Goal: Information Seeking & Learning: Learn about a topic

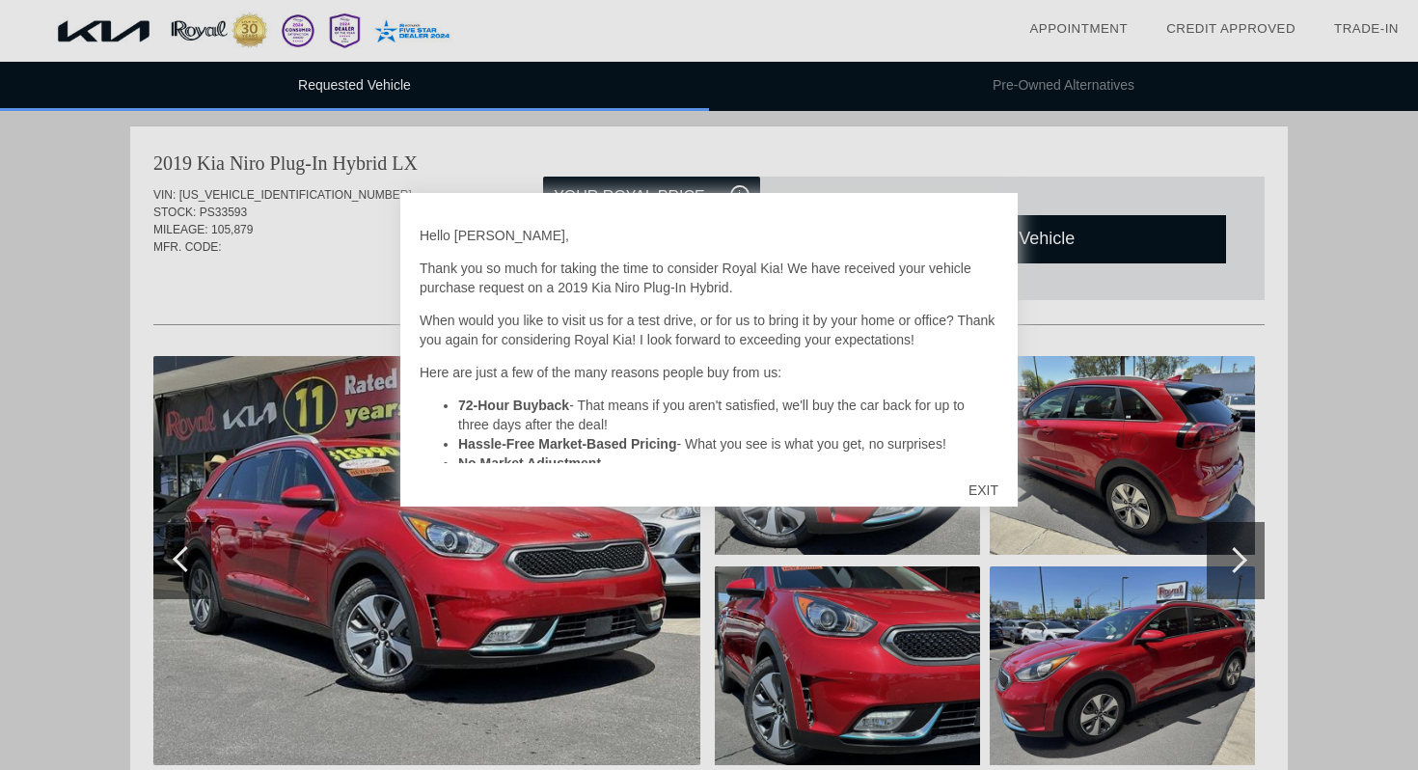
click at [989, 491] on div "EXIT" at bounding box center [983, 490] width 68 height 58
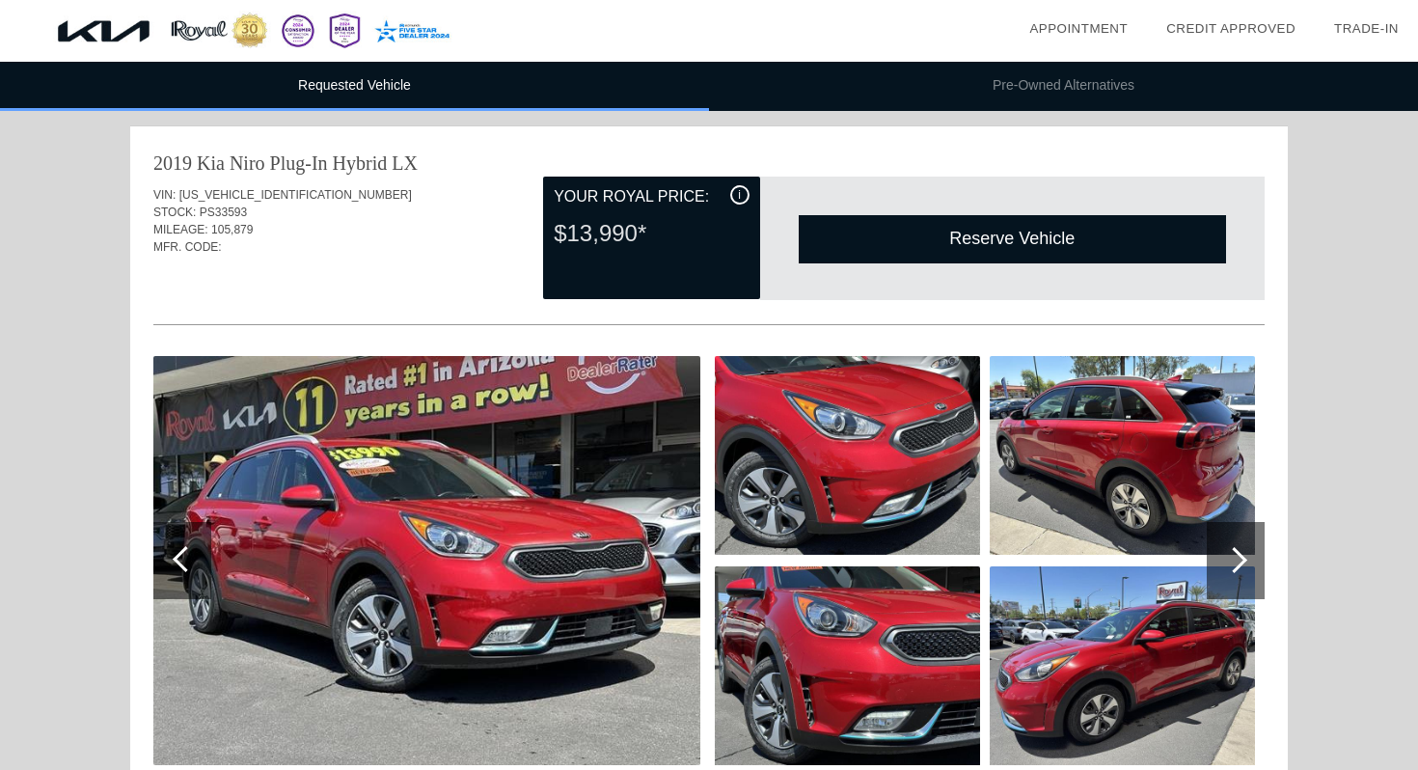
click at [737, 193] on div "i" at bounding box center [739, 194] width 19 height 19
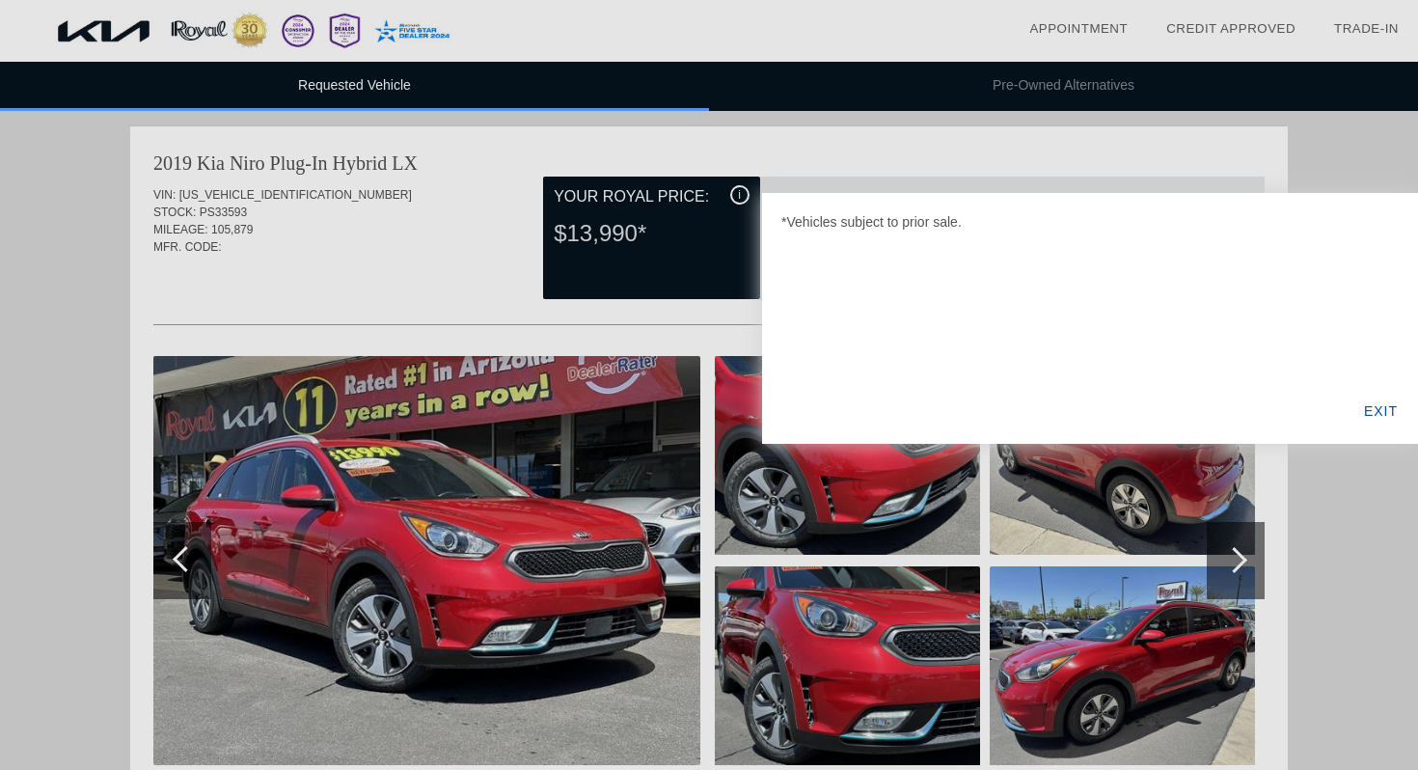
click at [737, 193] on div at bounding box center [709, 385] width 1418 height 770
click at [1379, 413] on div "EXIT" at bounding box center [1380, 411] width 74 height 66
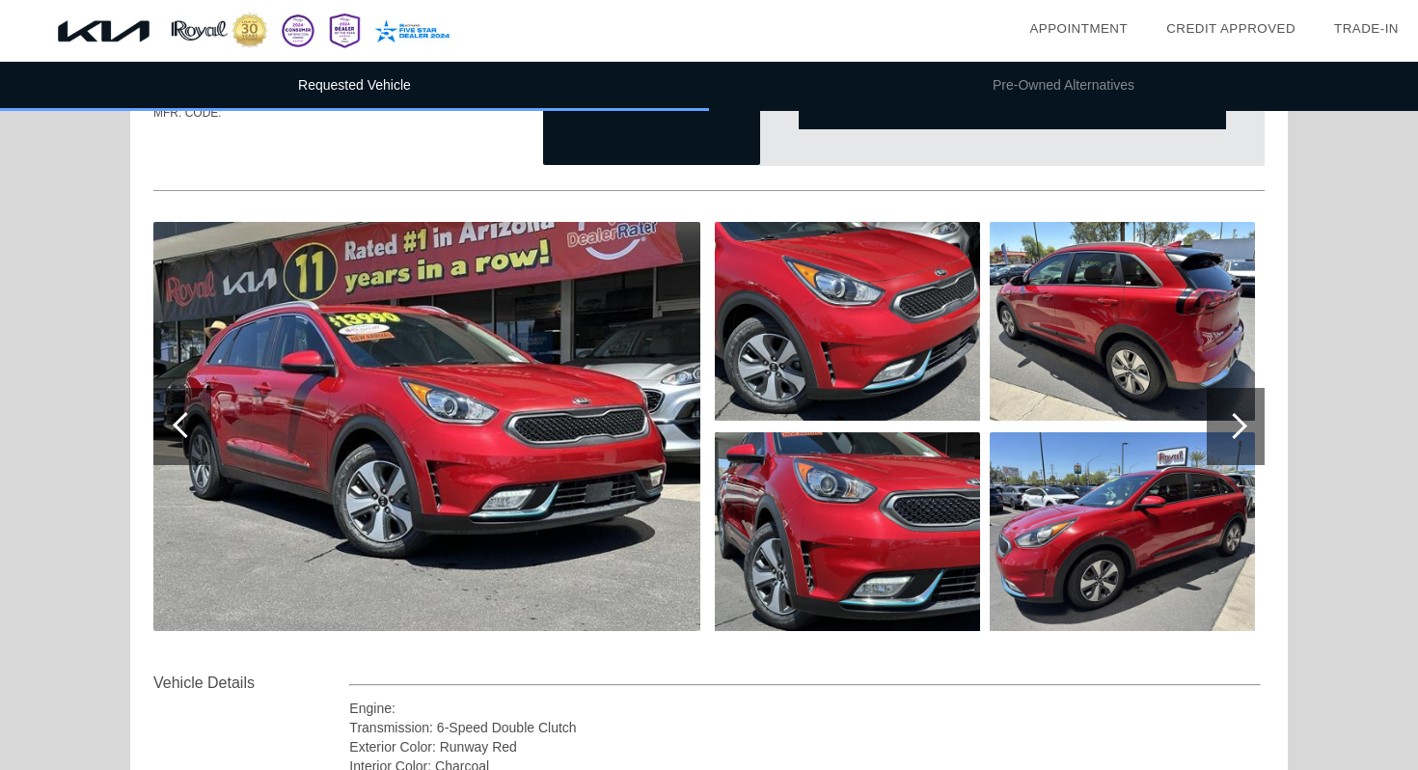
scroll to position [90, 0]
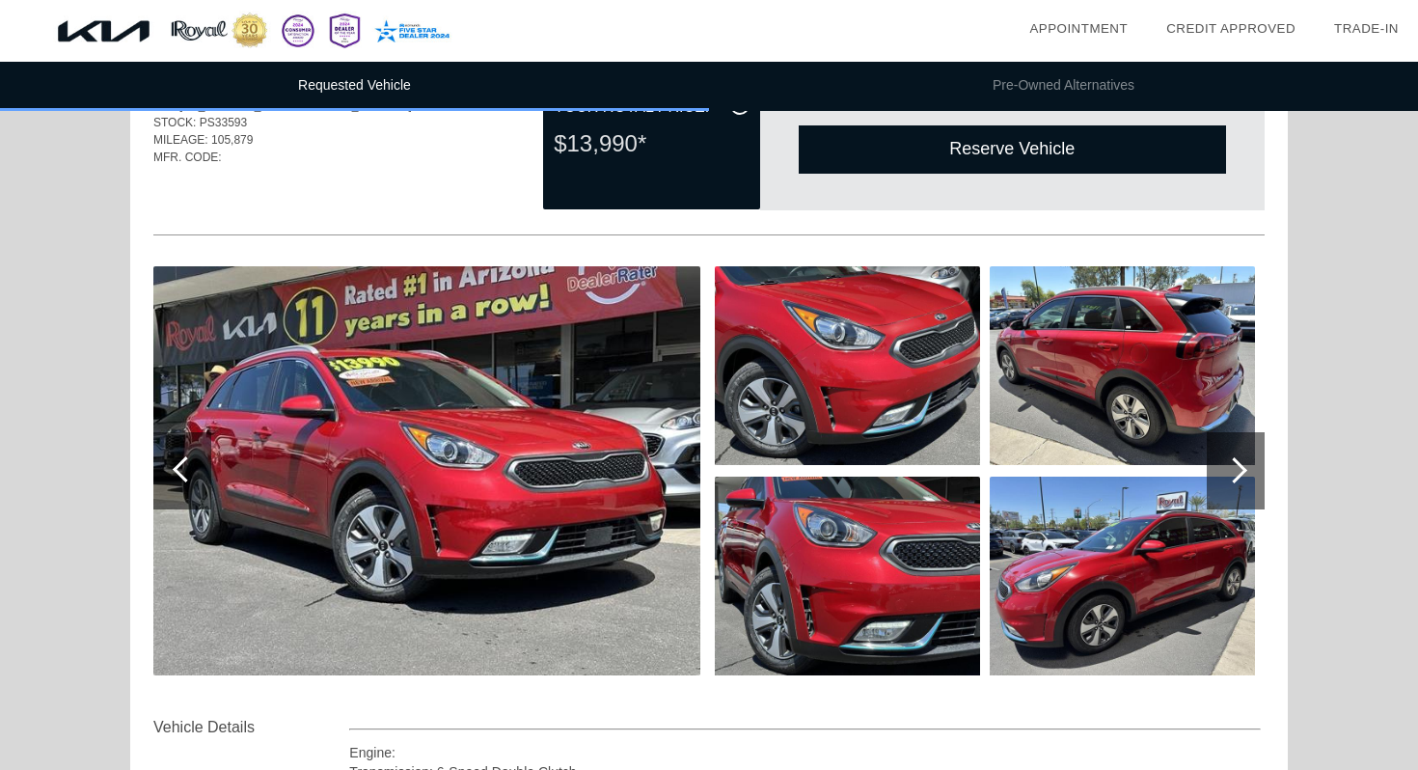
click at [584, 462] on img at bounding box center [426, 470] width 547 height 409
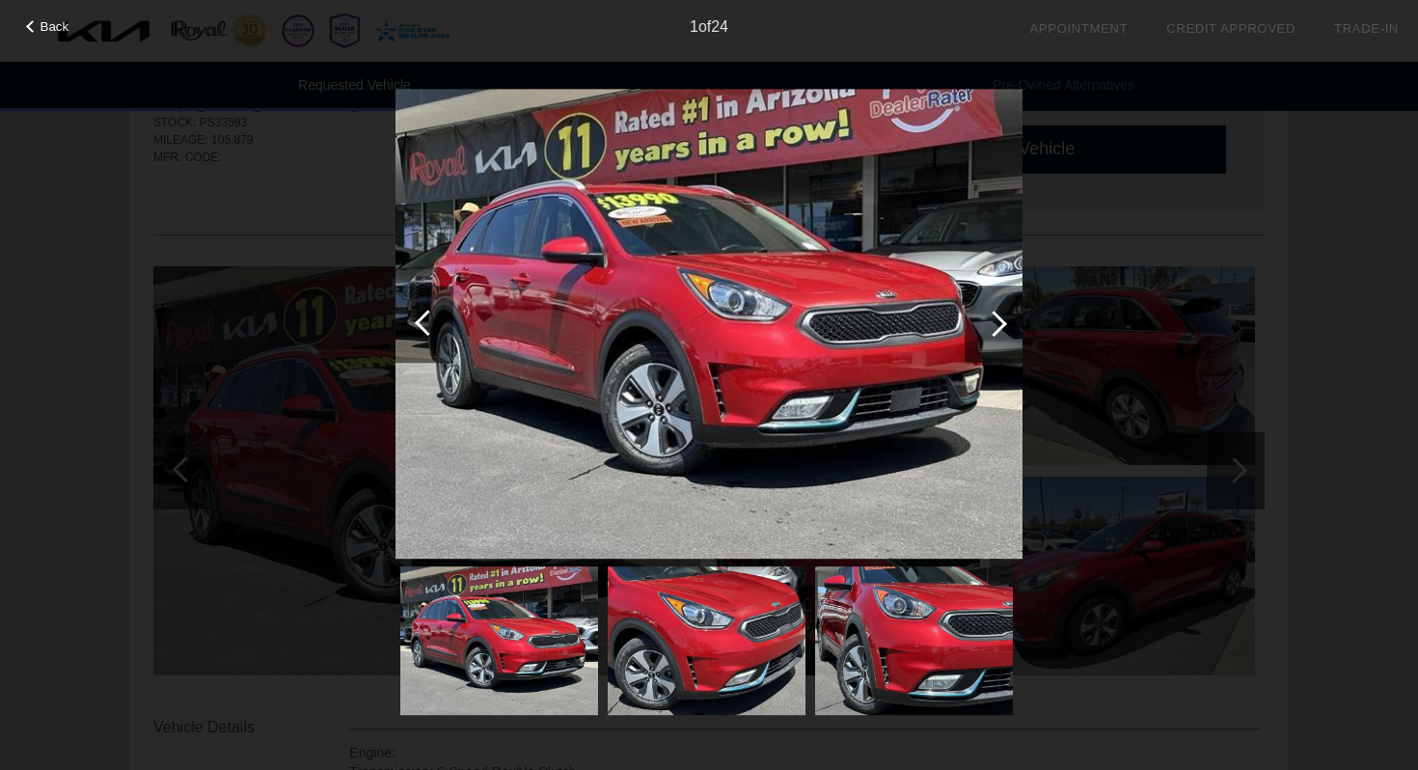
click at [825, 465] on img at bounding box center [708, 324] width 627 height 471
click at [1002, 327] on div at bounding box center [993, 323] width 58 height 77
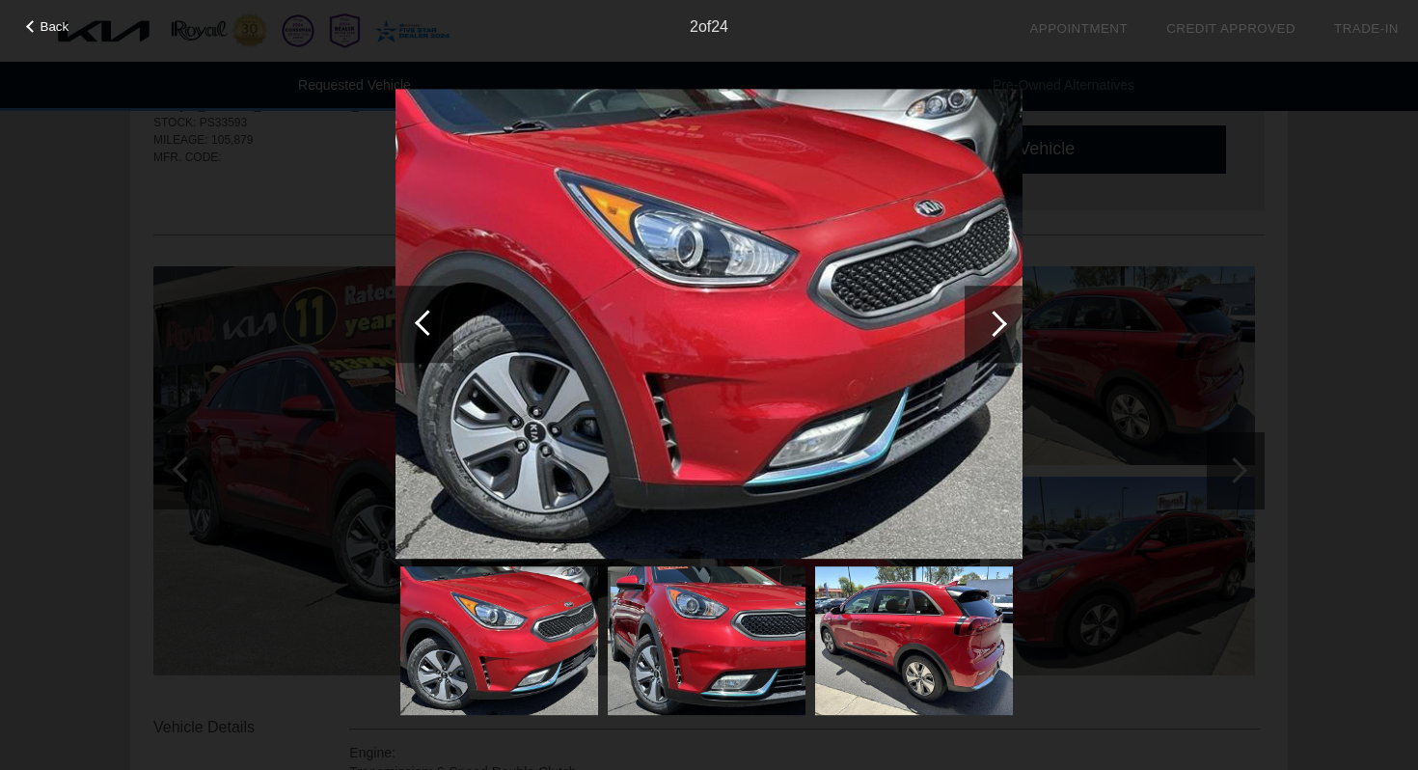
click at [1004, 327] on div at bounding box center [993, 323] width 58 height 77
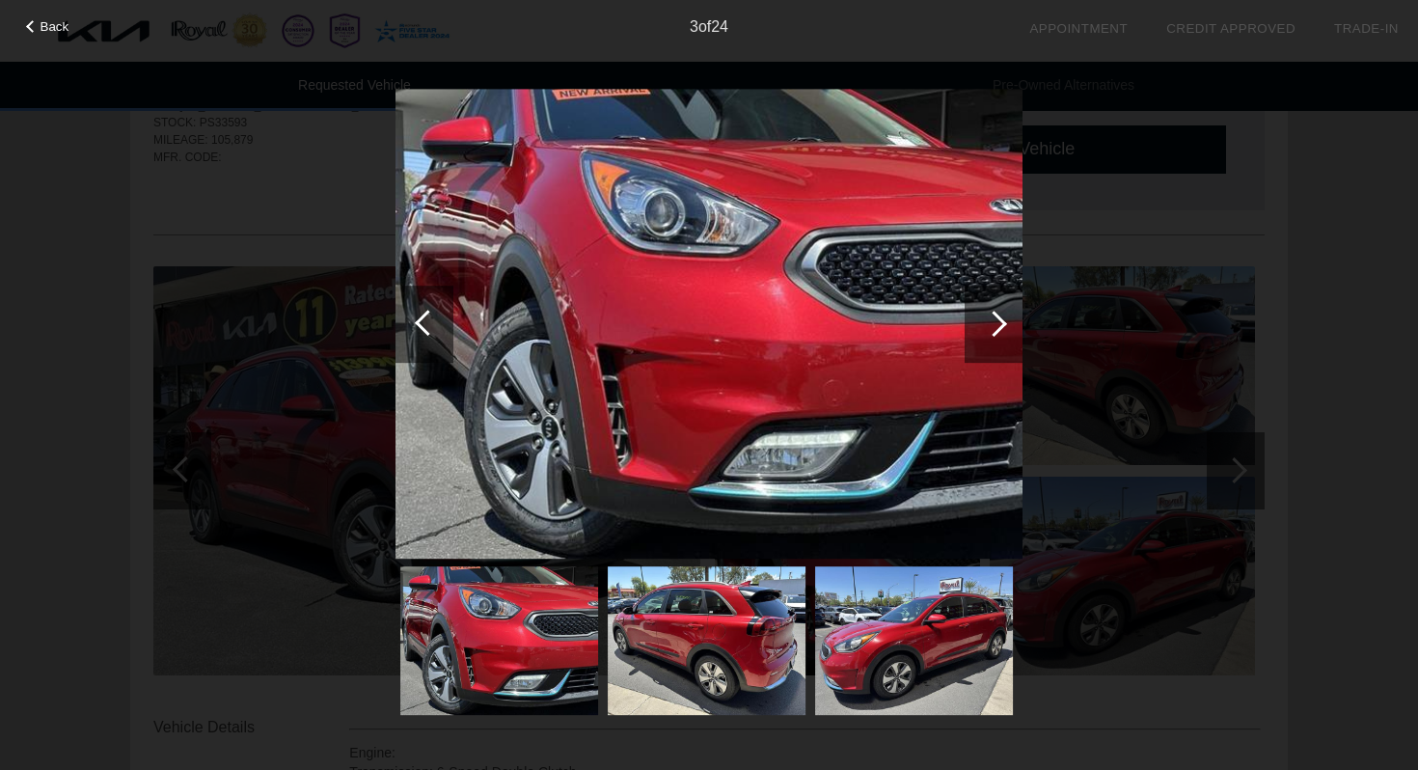
click at [1004, 327] on div at bounding box center [993, 323] width 58 height 77
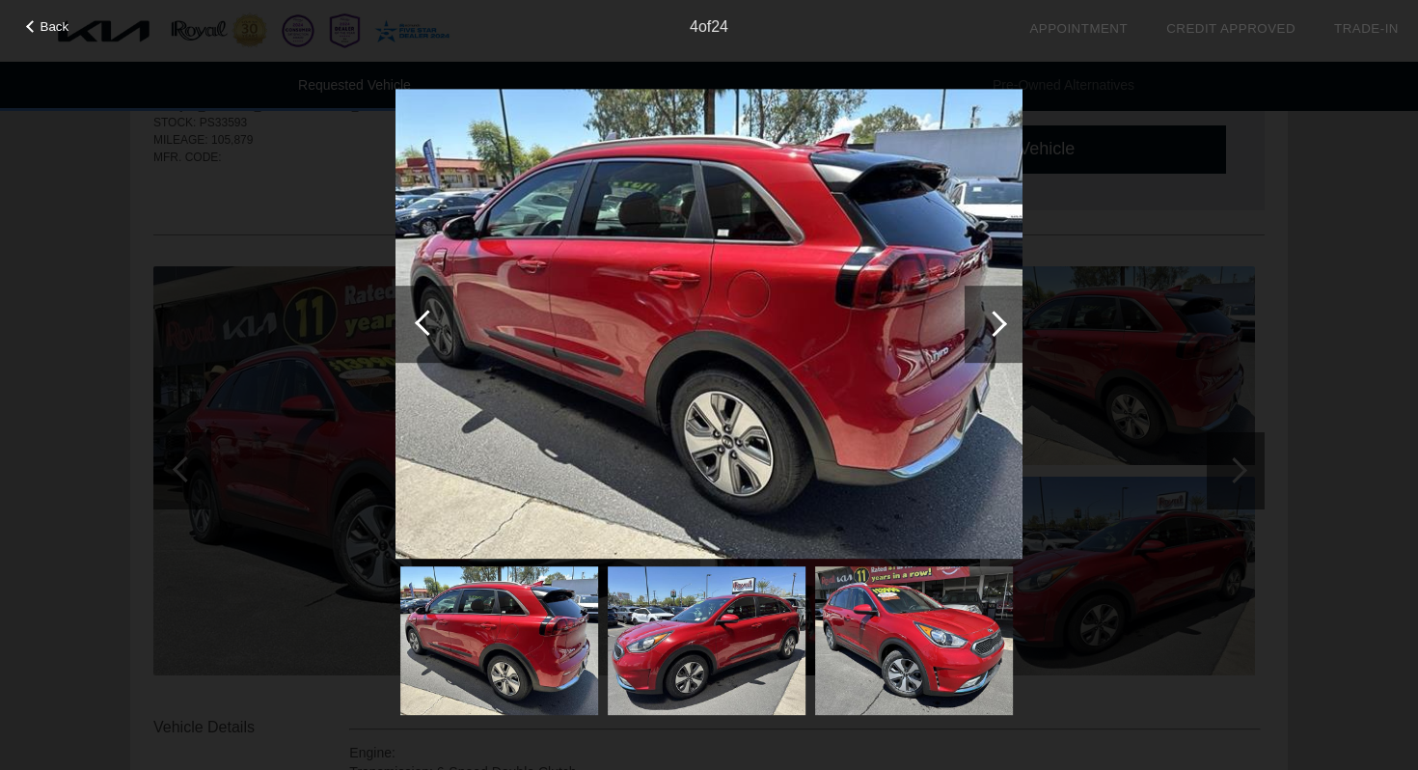
click at [1004, 327] on div at bounding box center [993, 323] width 58 height 77
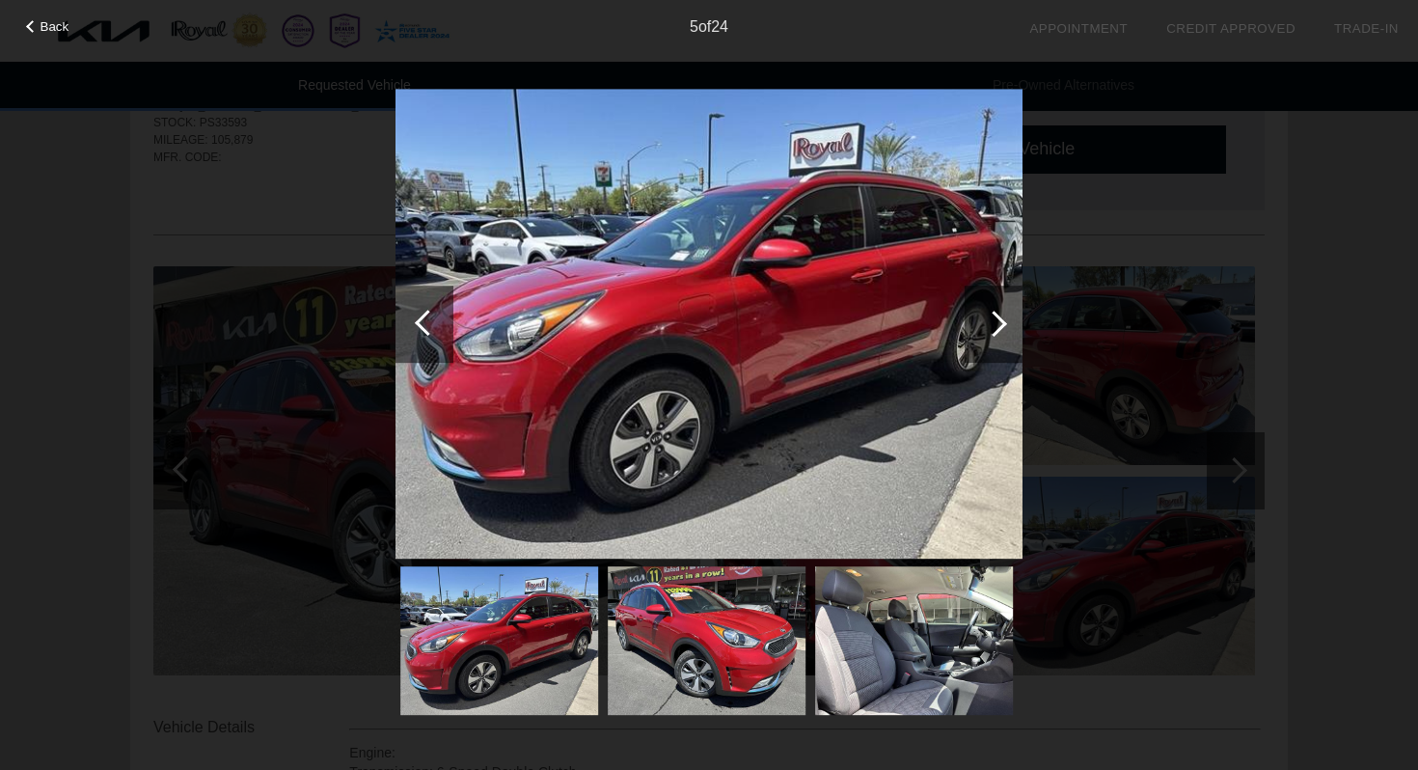
click at [1004, 327] on div at bounding box center [993, 323] width 58 height 77
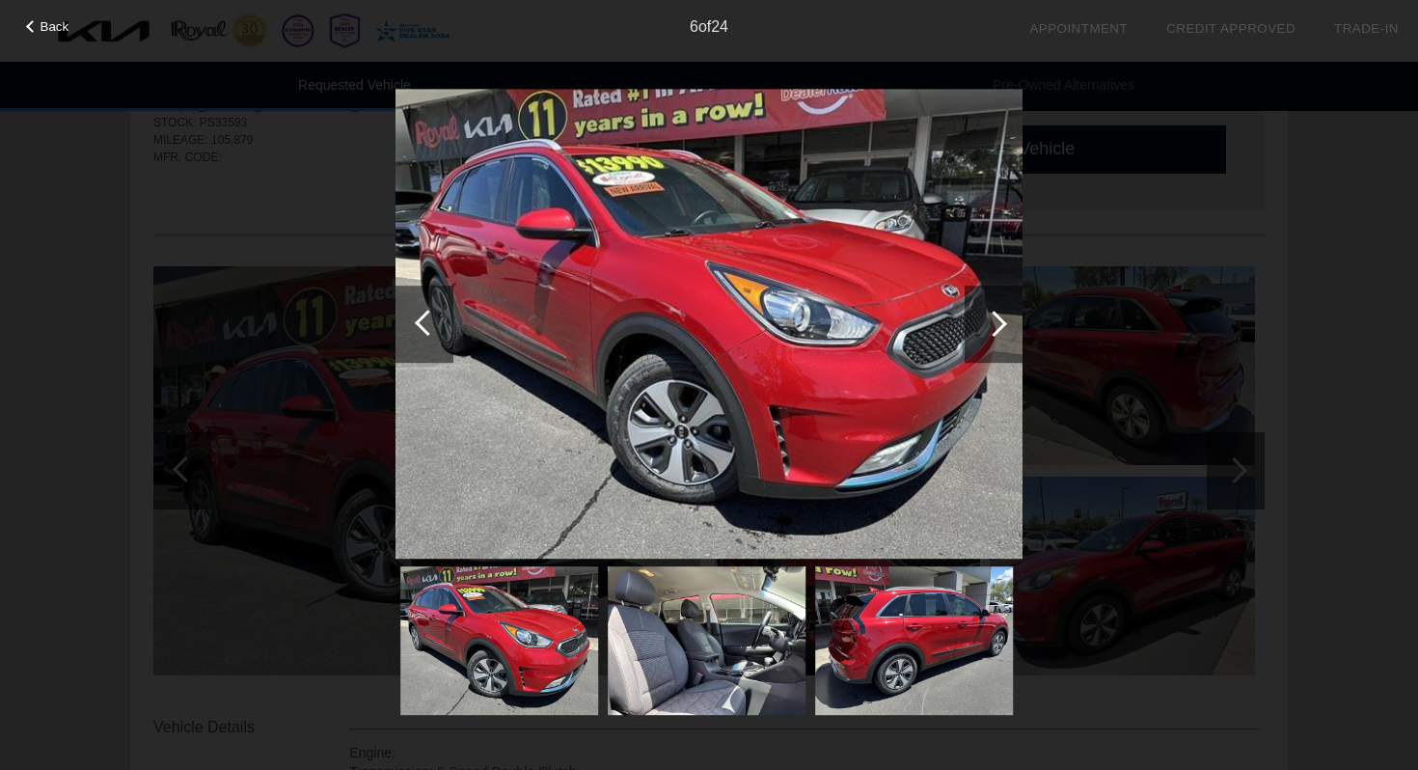
click at [1004, 327] on div at bounding box center [993, 323] width 58 height 77
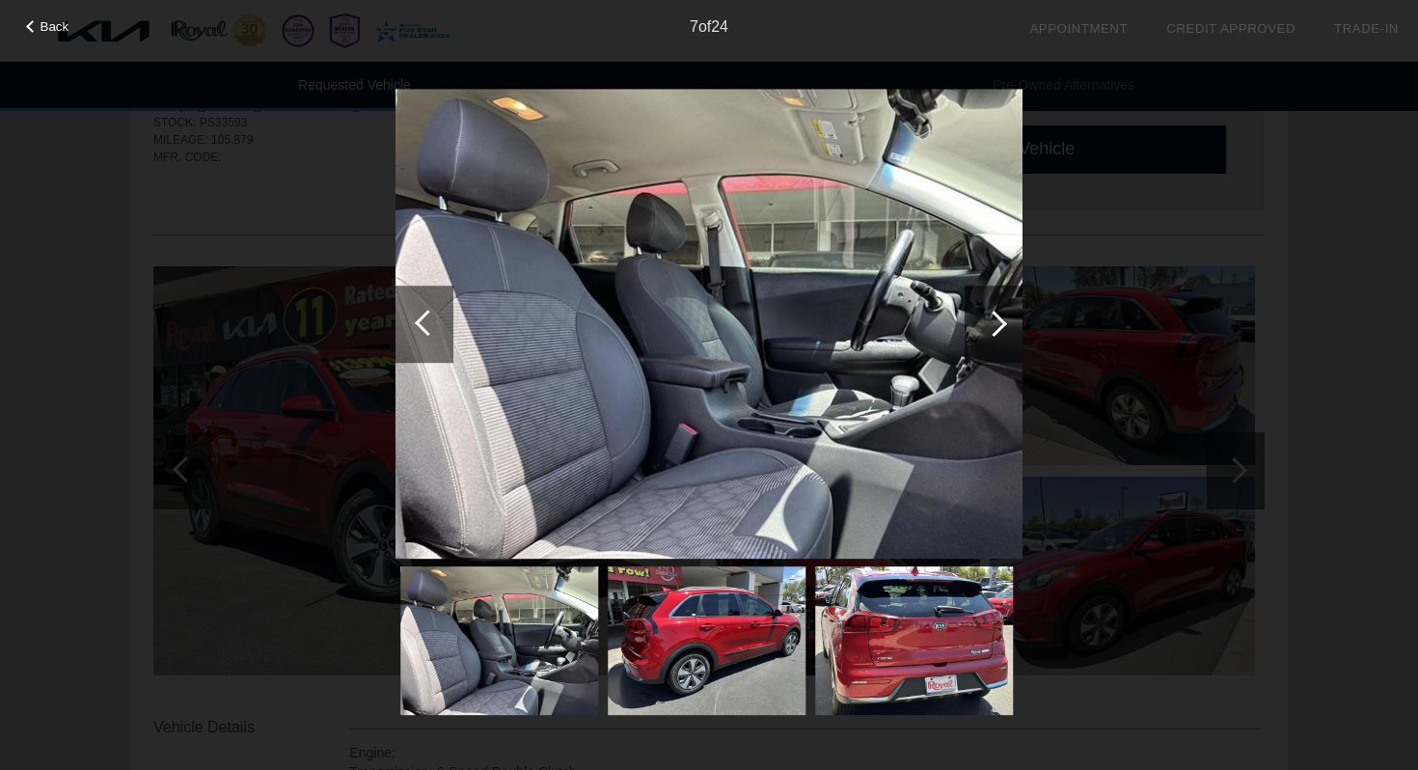
click at [1004, 327] on div at bounding box center [993, 323] width 58 height 77
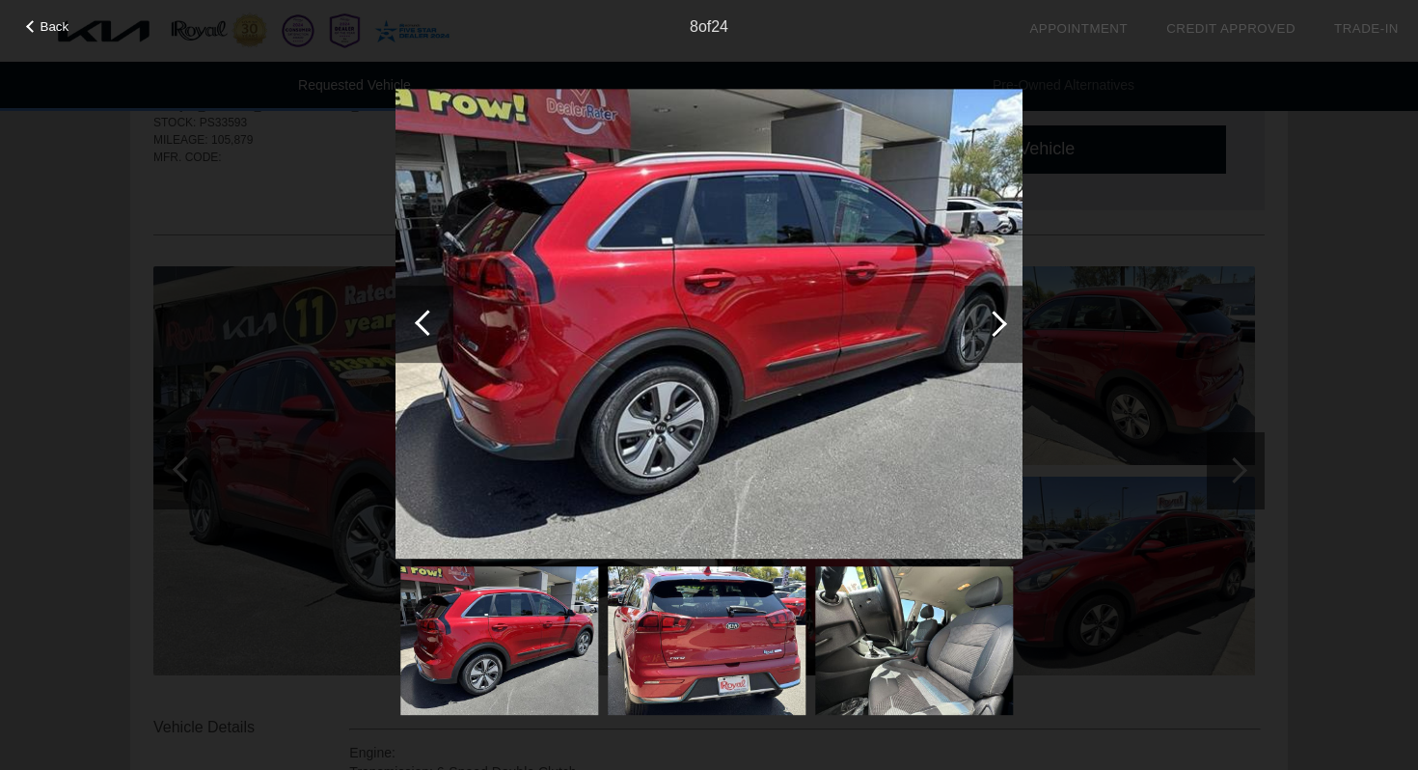
click at [1004, 327] on div at bounding box center [993, 323] width 58 height 77
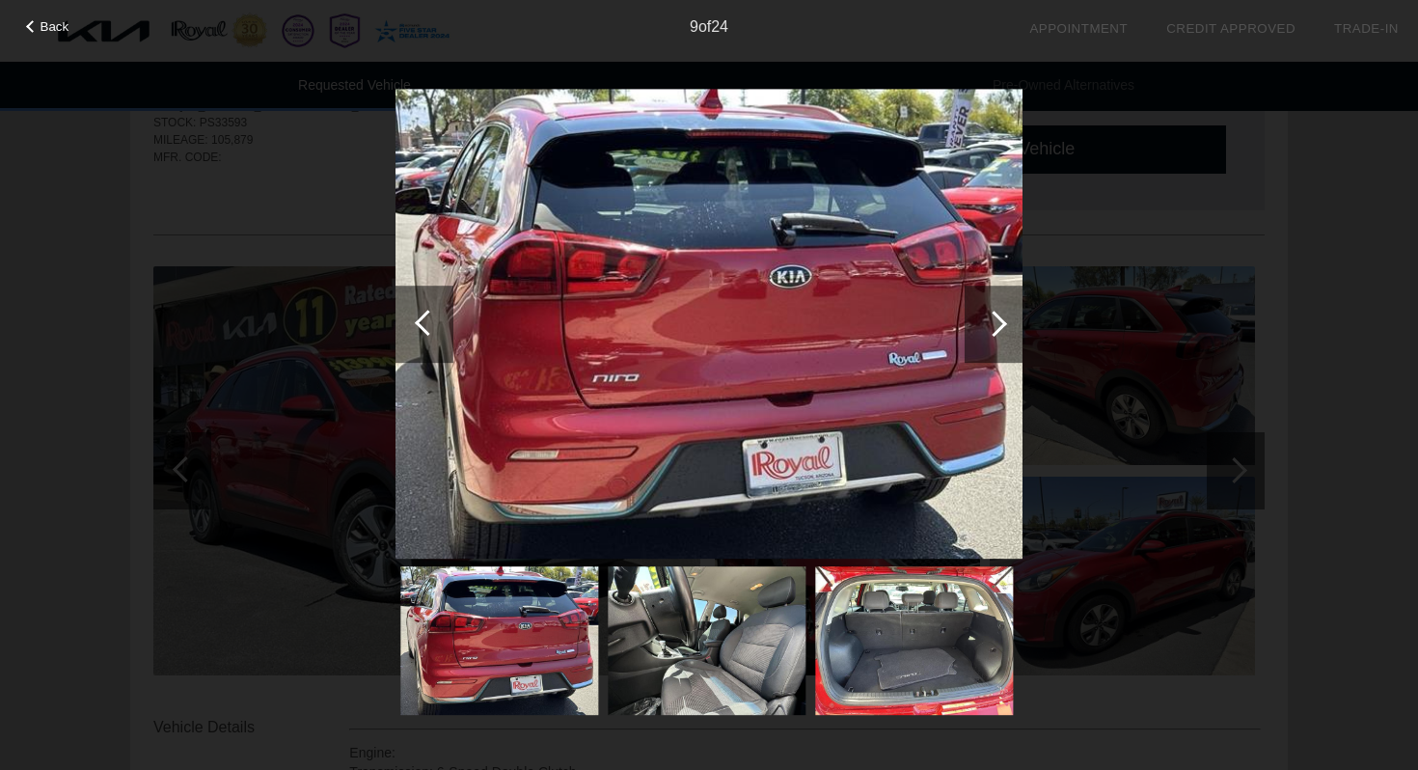
click at [1004, 327] on div at bounding box center [993, 323] width 58 height 77
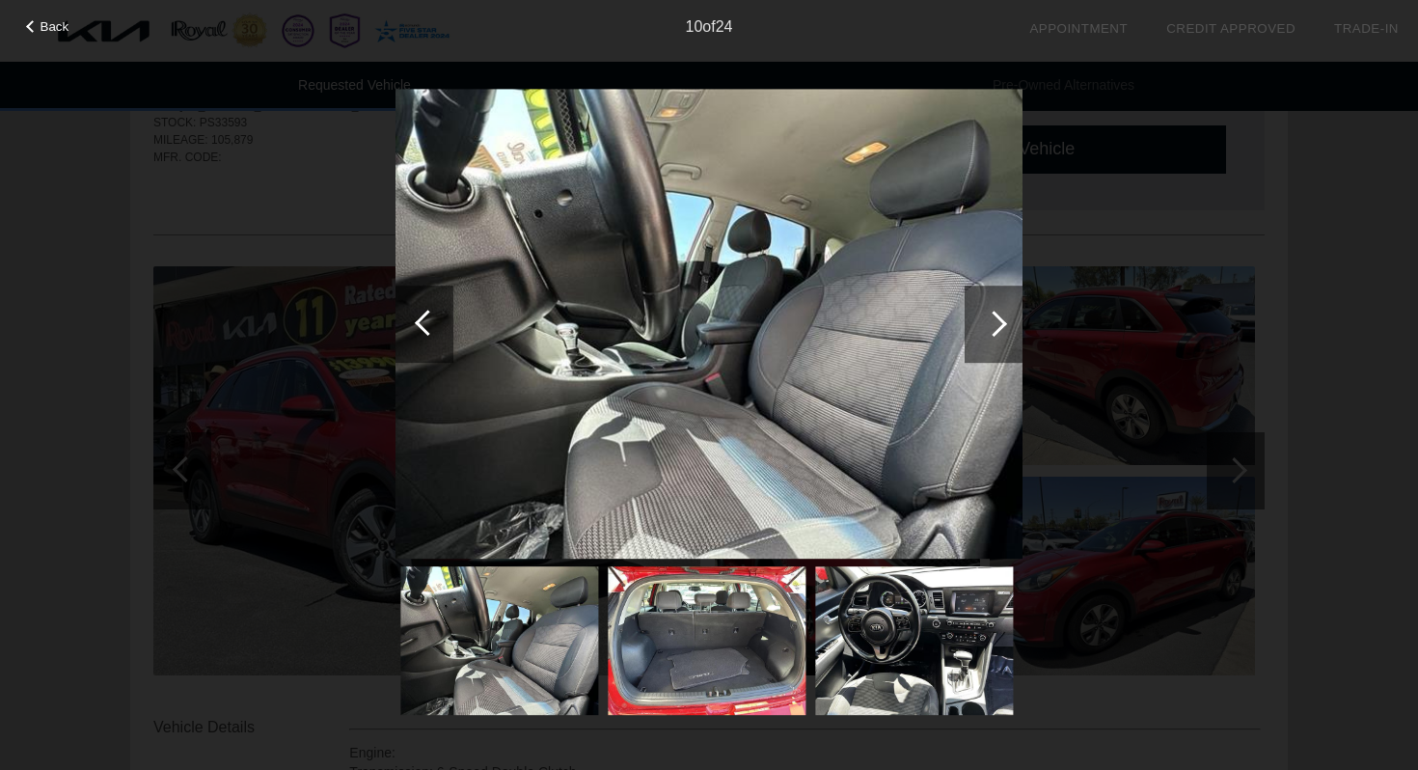
click at [1004, 327] on div at bounding box center [993, 323] width 58 height 77
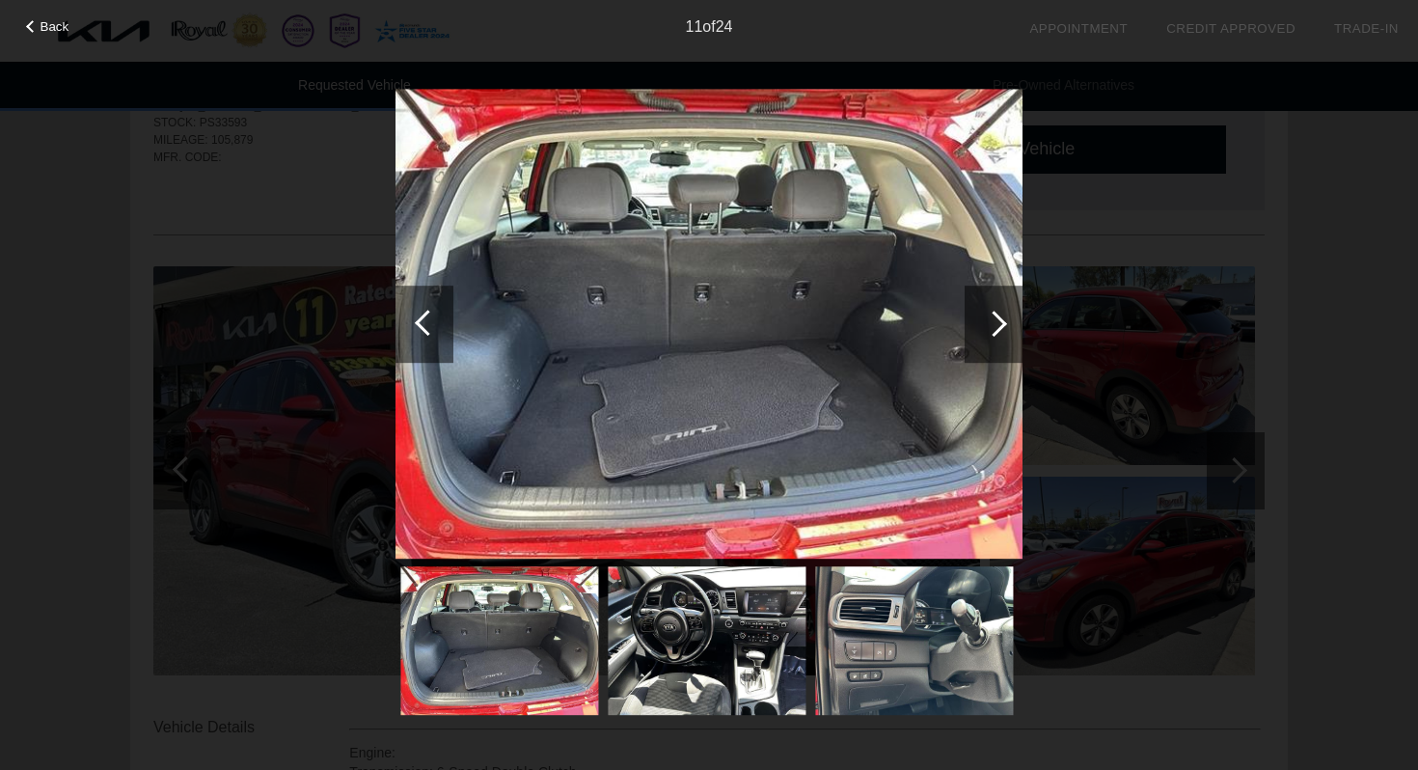
click at [1004, 327] on div at bounding box center [993, 323] width 58 height 77
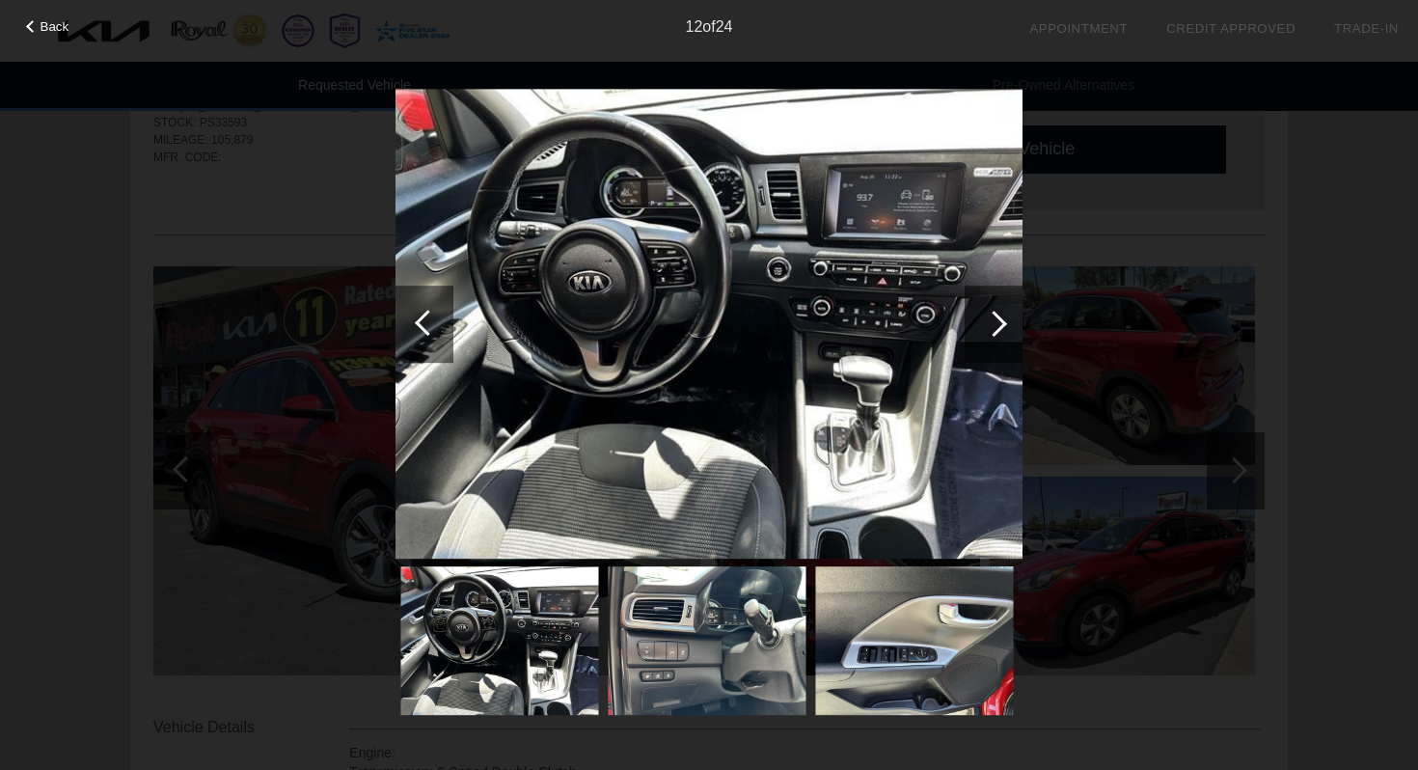
click at [1004, 327] on div at bounding box center [993, 323] width 58 height 77
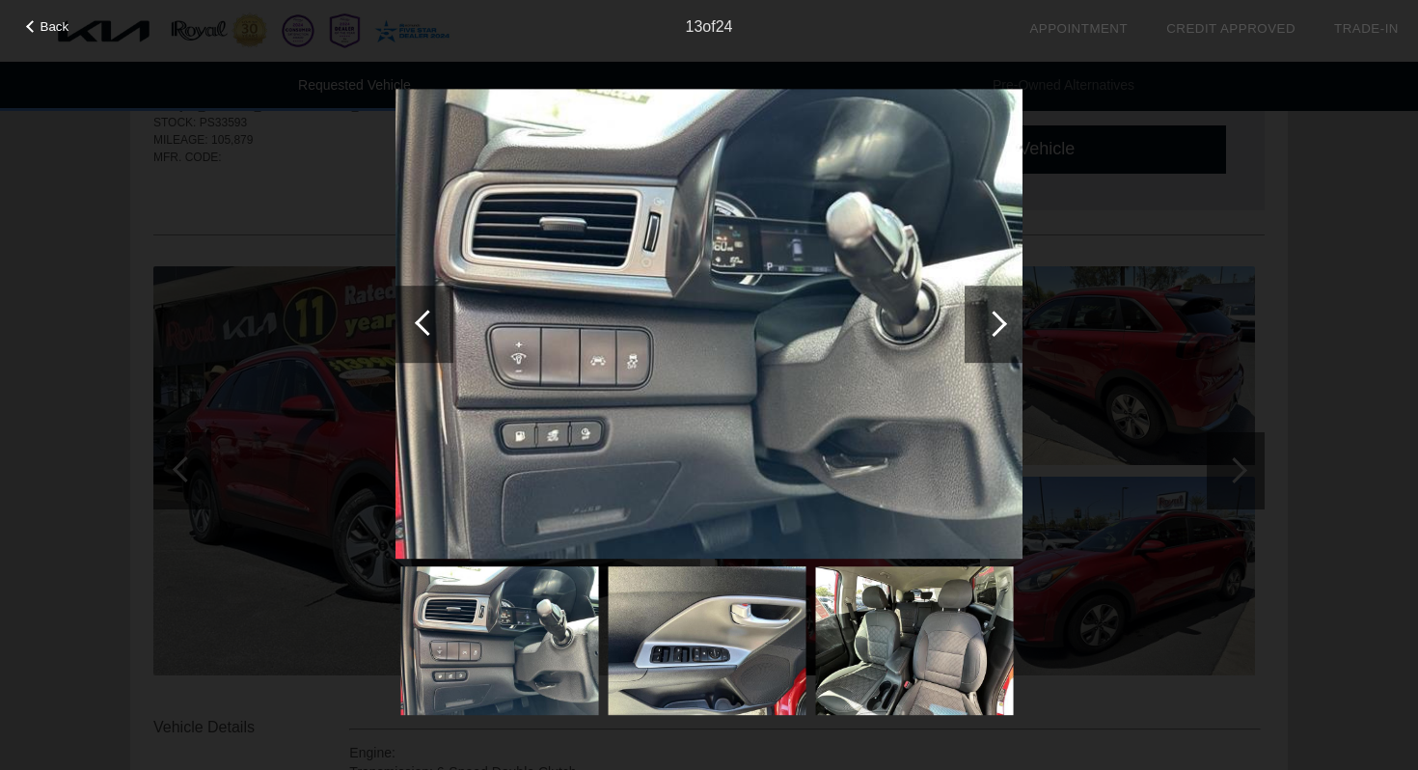
click at [1004, 327] on div at bounding box center [993, 323] width 58 height 77
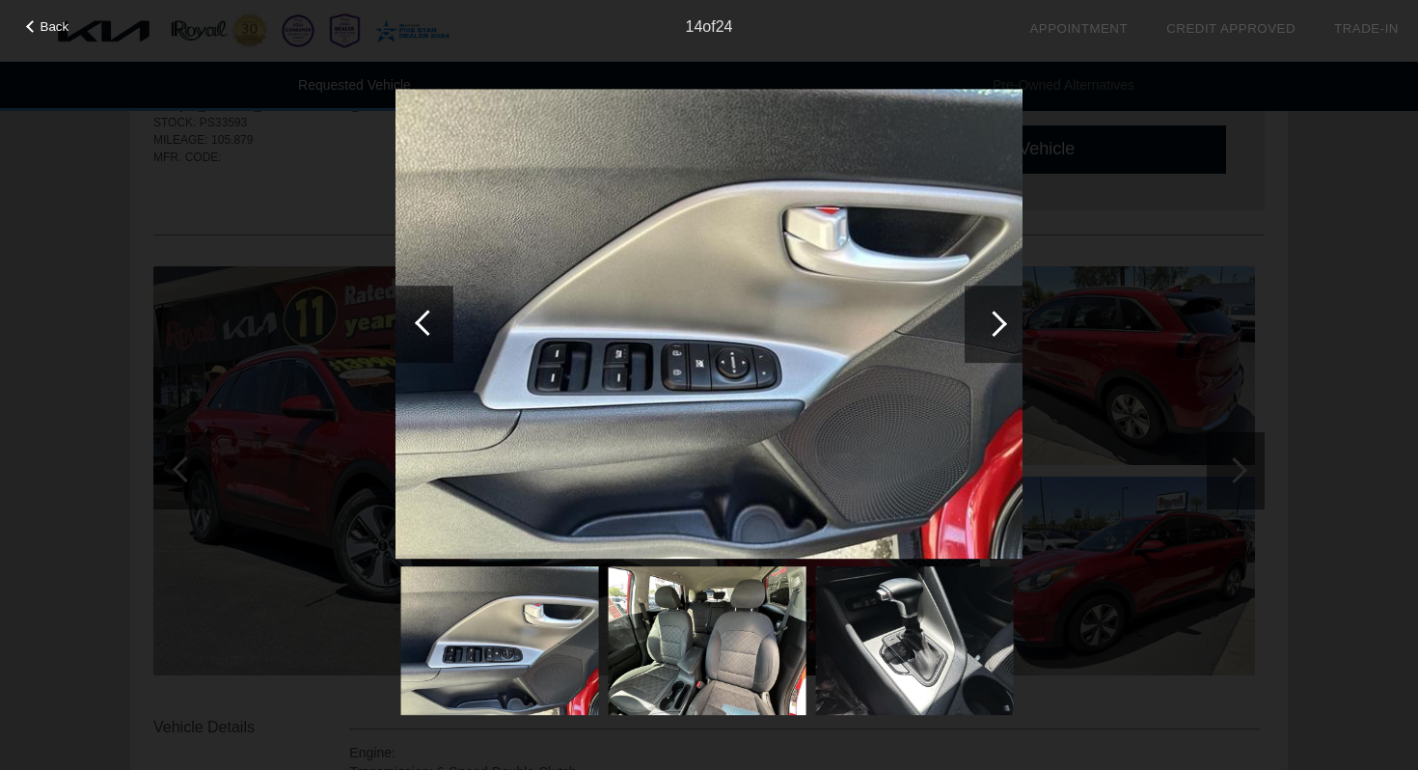
click at [1005, 327] on div at bounding box center [993, 323] width 58 height 77
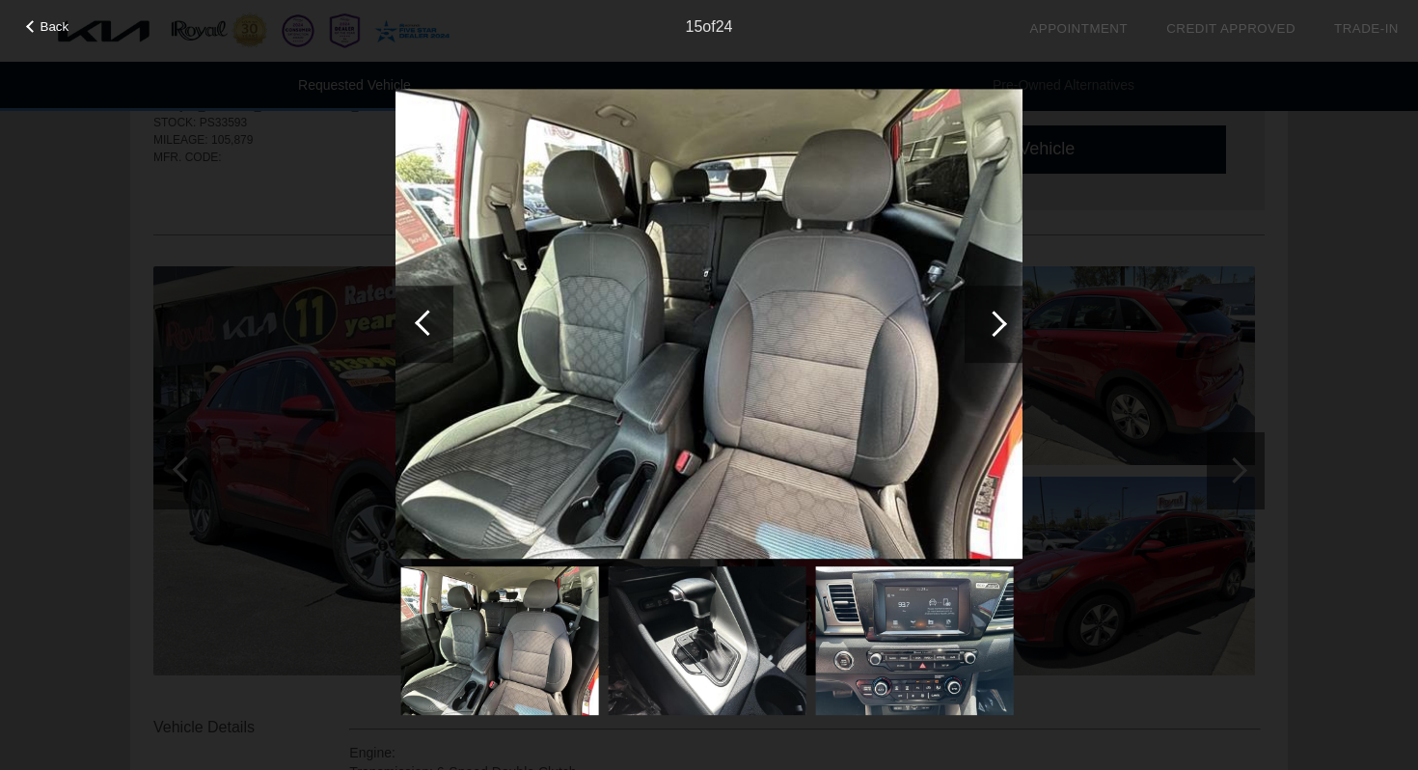
click at [1005, 327] on div at bounding box center [993, 323] width 58 height 77
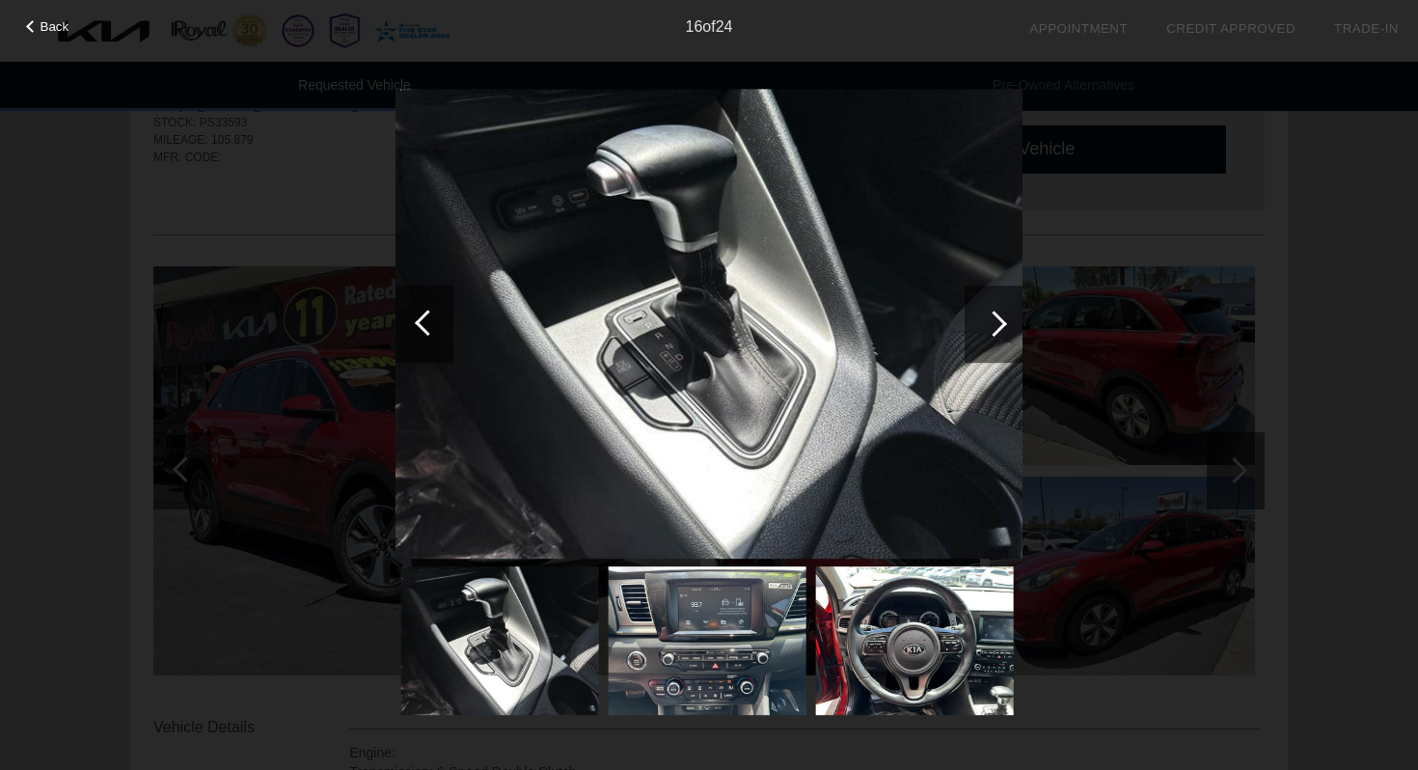
click at [1005, 327] on div at bounding box center [993, 323] width 58 height 77
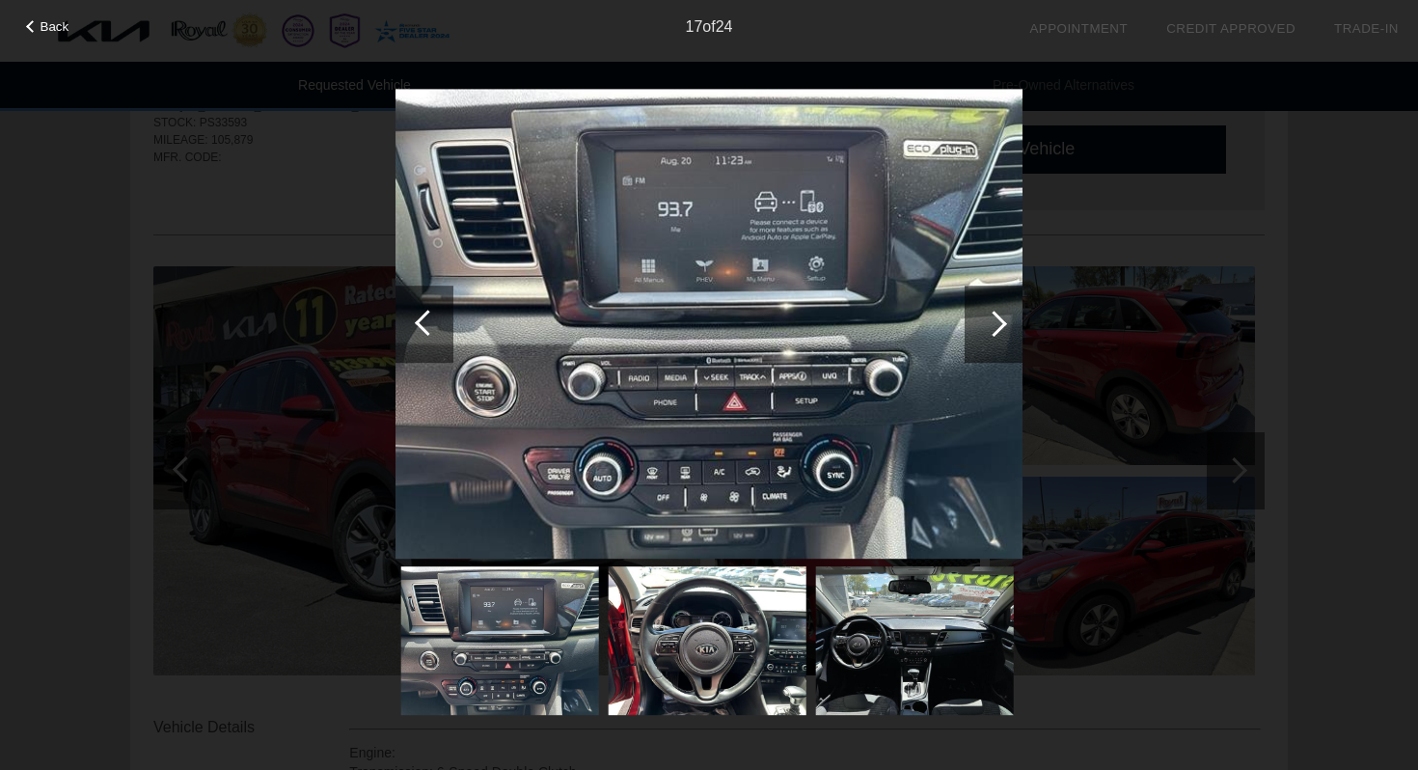
click at [1005, 327] on div at bounding box center [993, 323] width 58 height 77
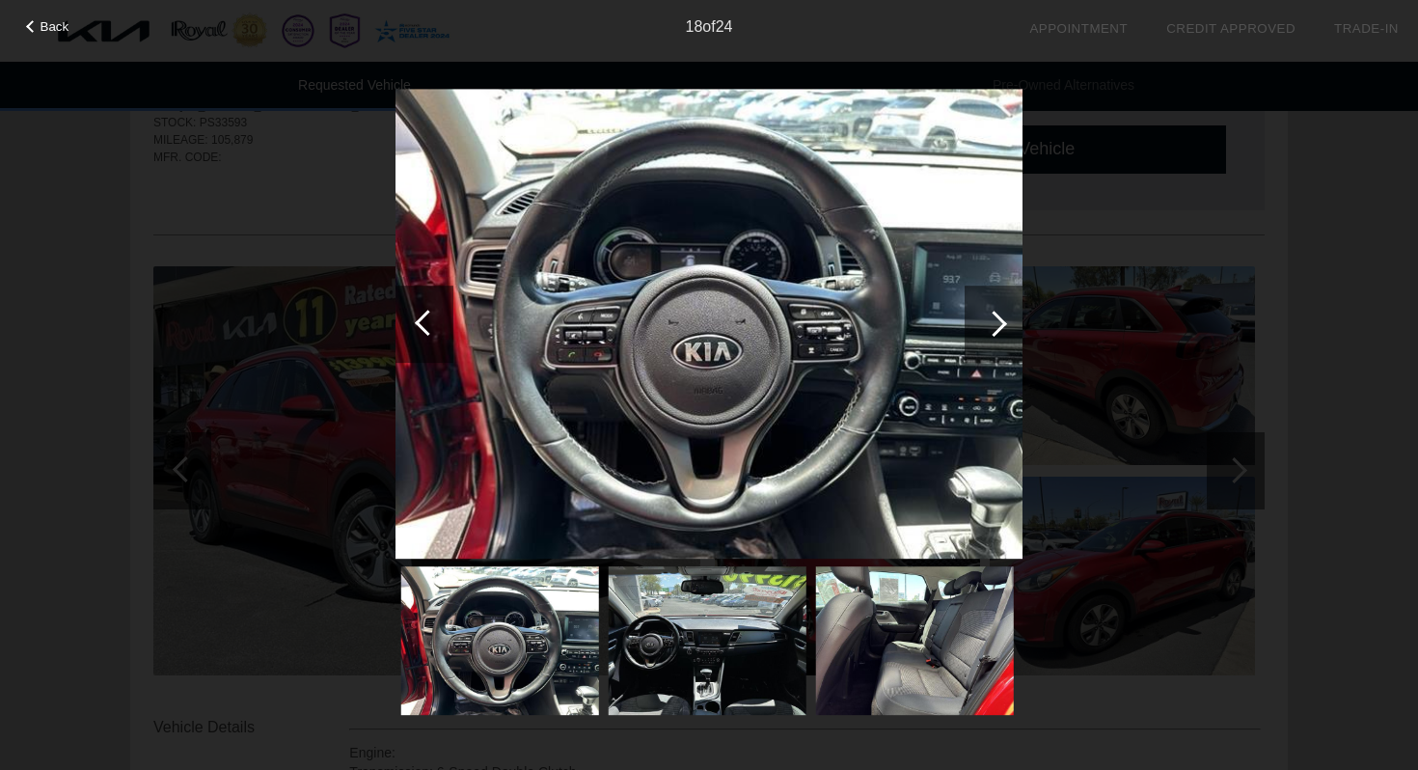
click at [1005, 327] on div at bounding box center [993, 323] width 58 height 77
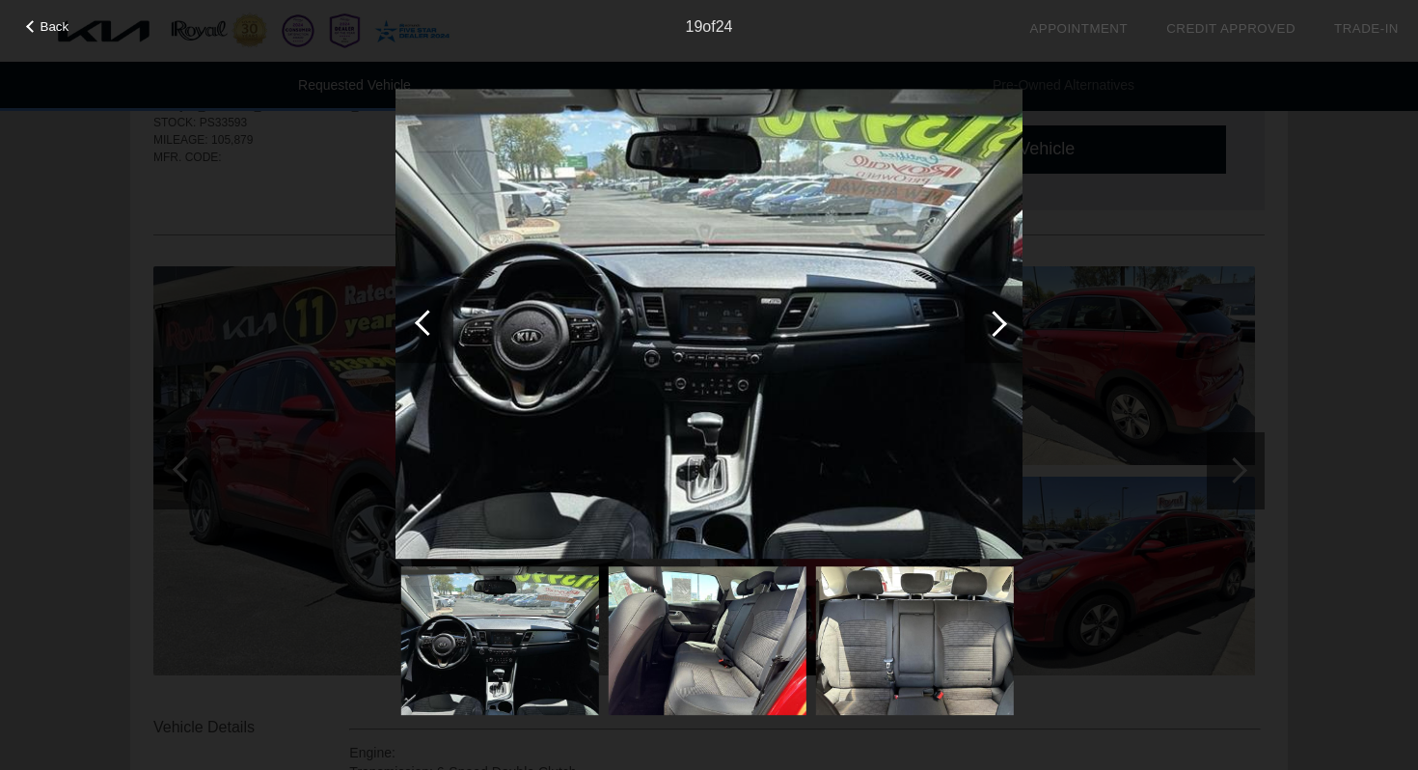
click at [1005, 327] on div at bounding box center [993, 323] width 58 height 77
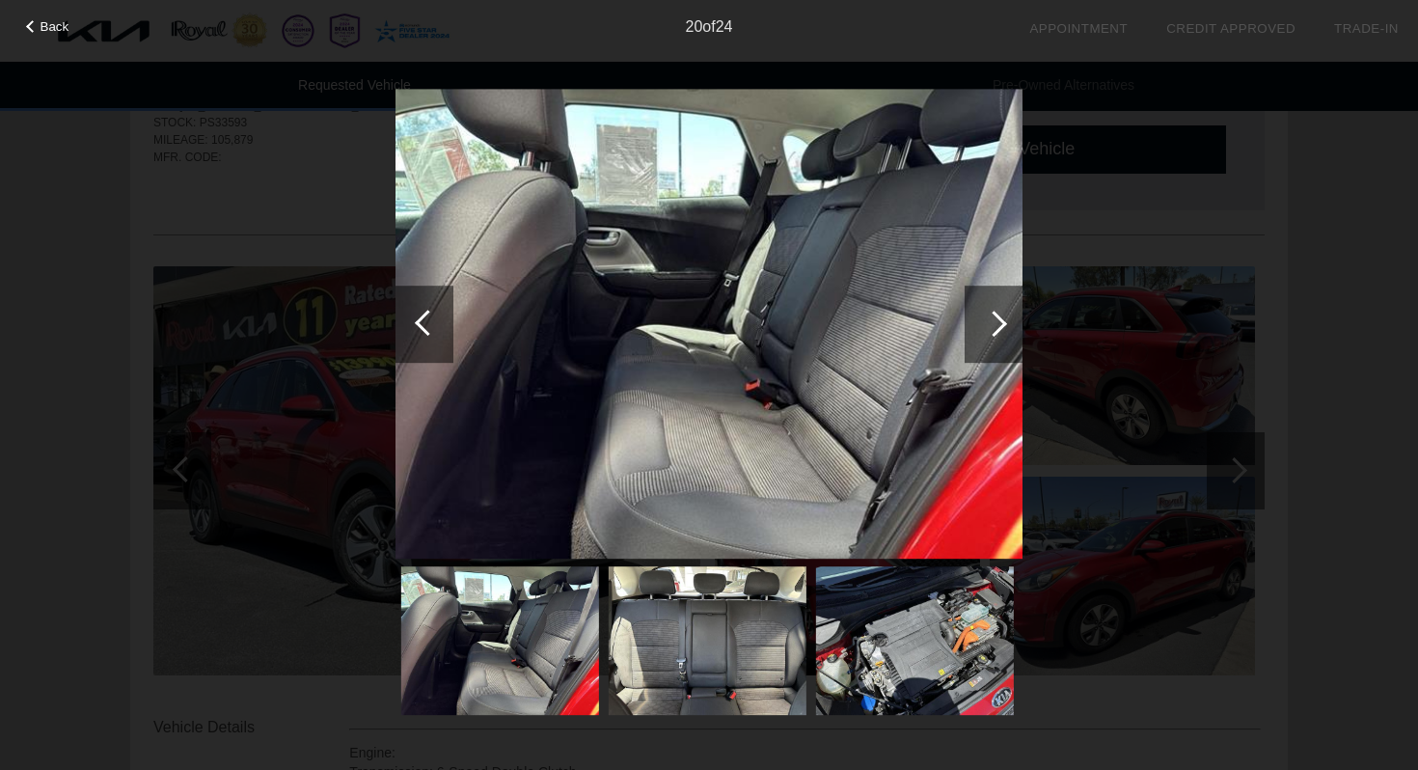
click at [1005, 327] on div at bounding box center [993, 323] width 58 height 77
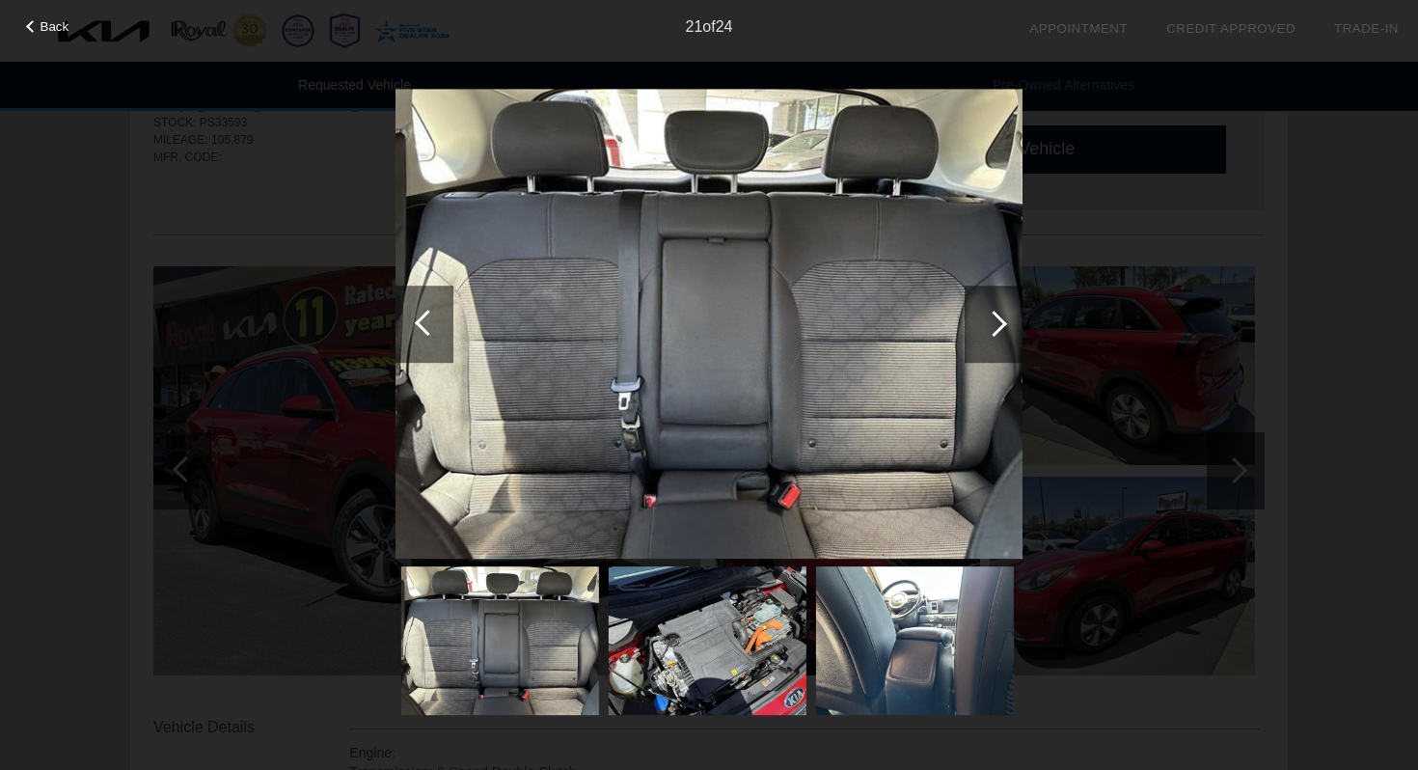
click at [1005, 327] on div at bounding box center [993, 323] width 58 height 77
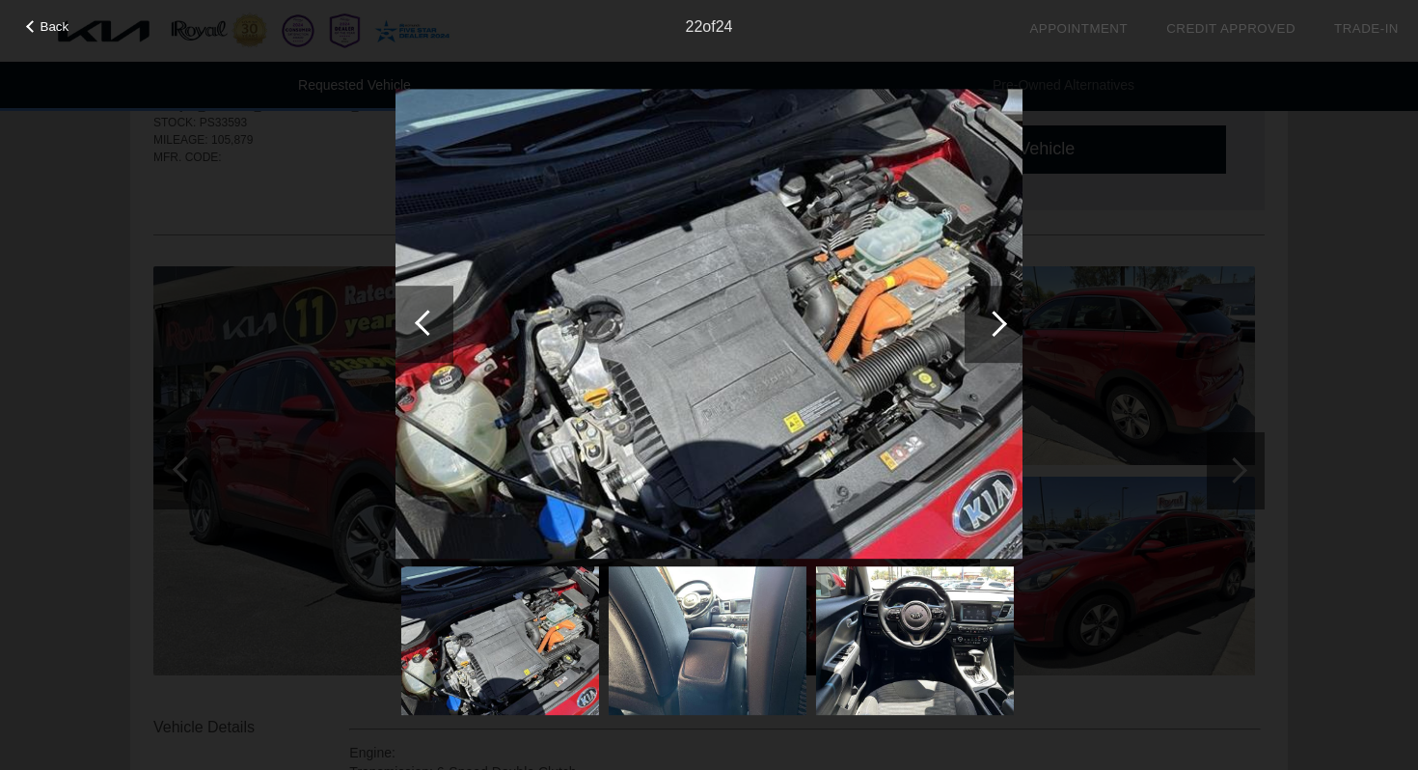
click at [1005, 327] on div at bounding box center [993, 323] width 58 height 77
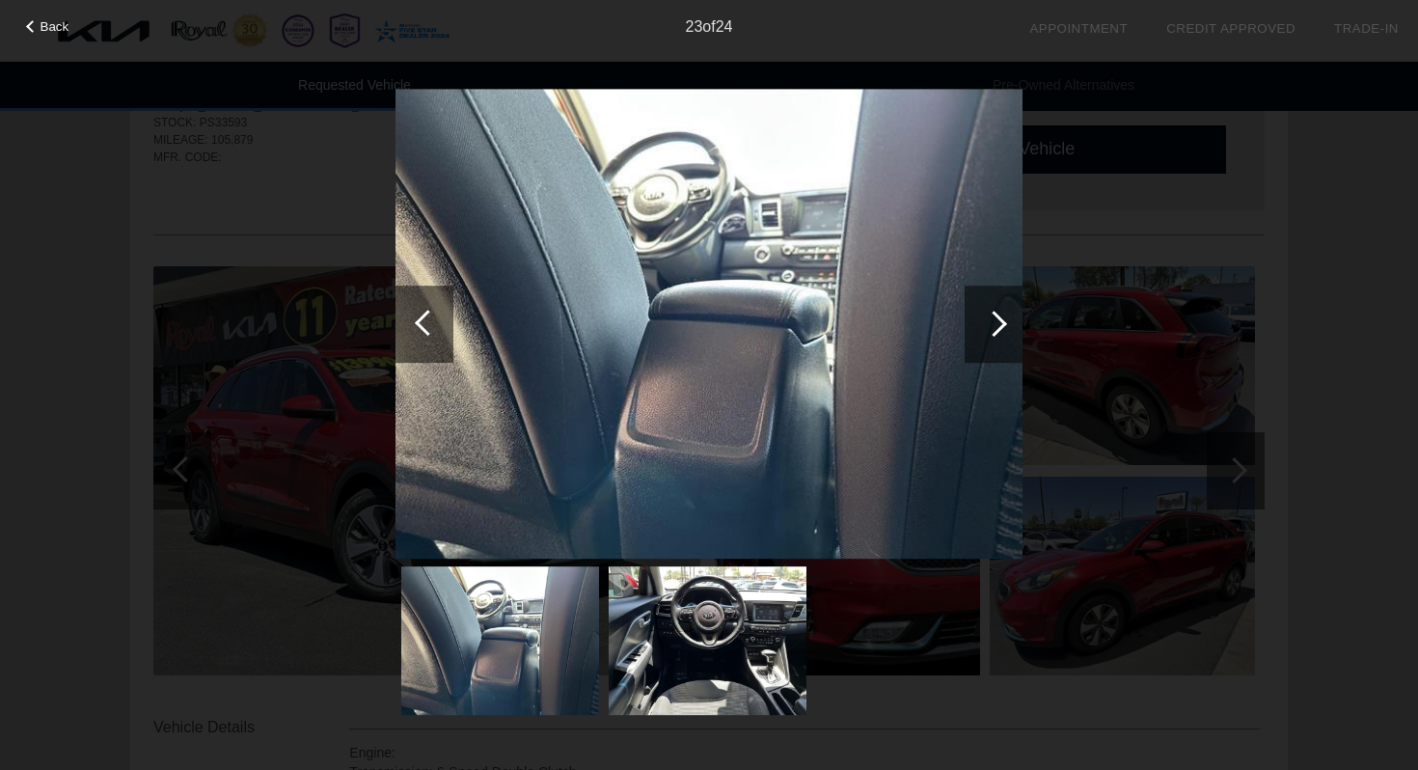
click at [1005, 327] on div at bounding box center [993, 323] width 58 height 77
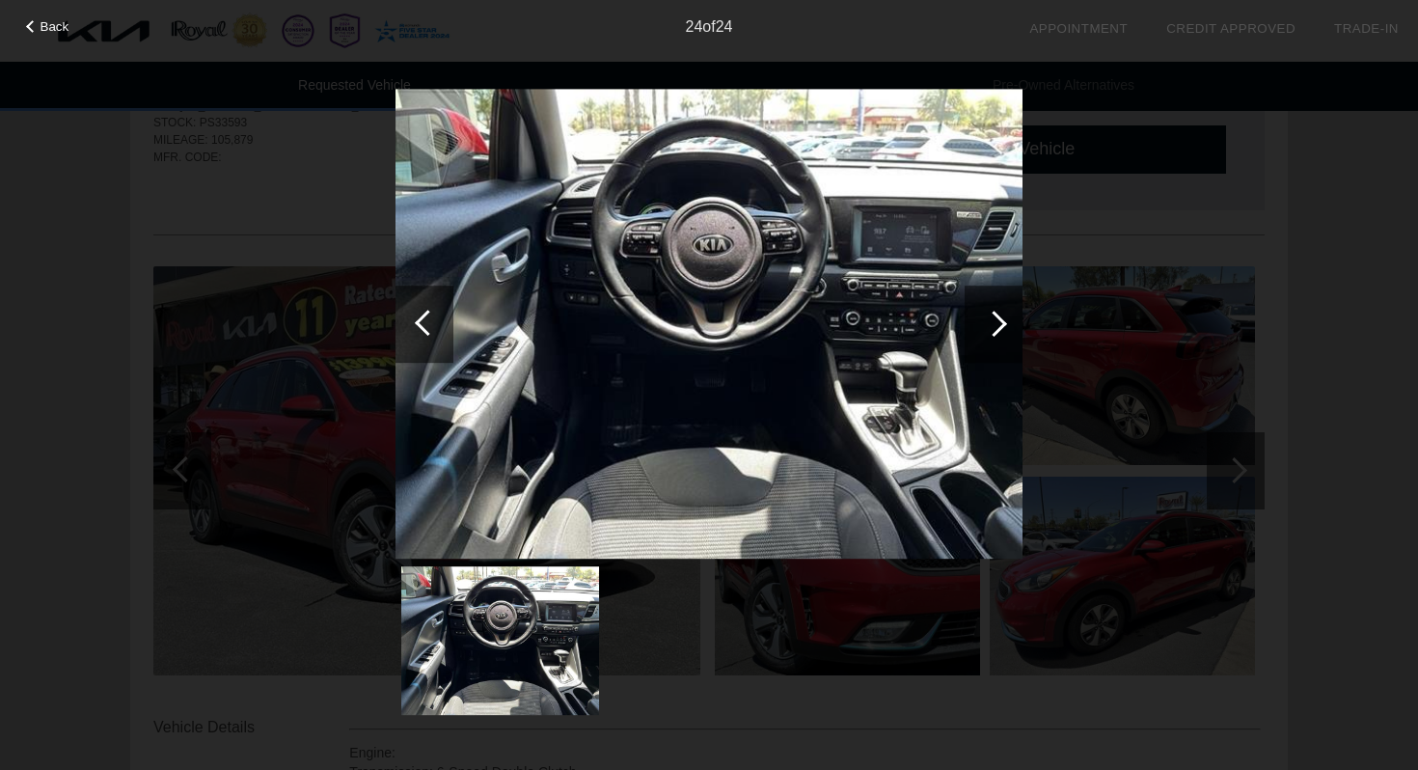
click at [1005, 327] on div at bounding box center [993, 323] width 58 height 77
click at [1141, 224] on div "Back 24 of 24" at bounding box center [709, 385] width 1418 height 770
click at [52, 26] on span "Back" at bounding box center [55, 26] width 29 height 14
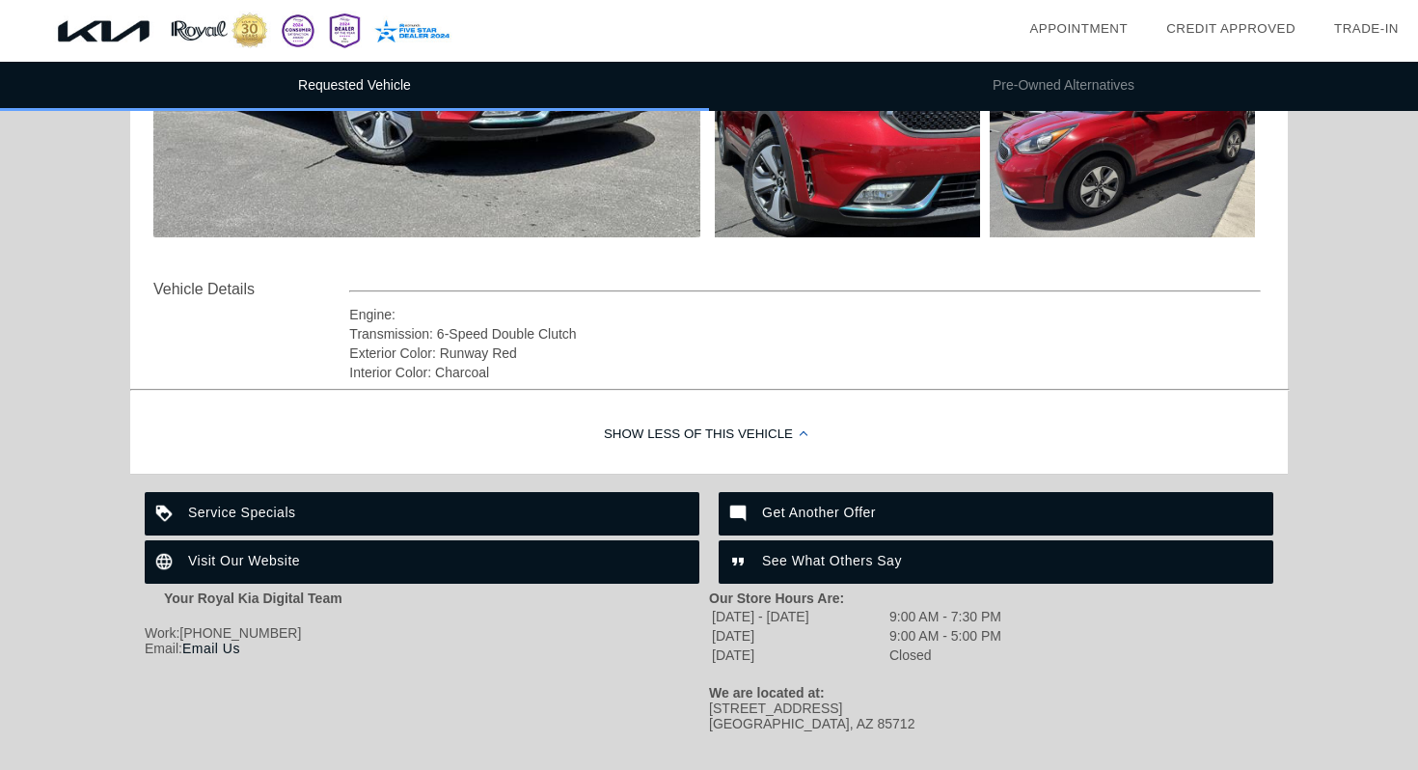
scroll to position [530, 0]
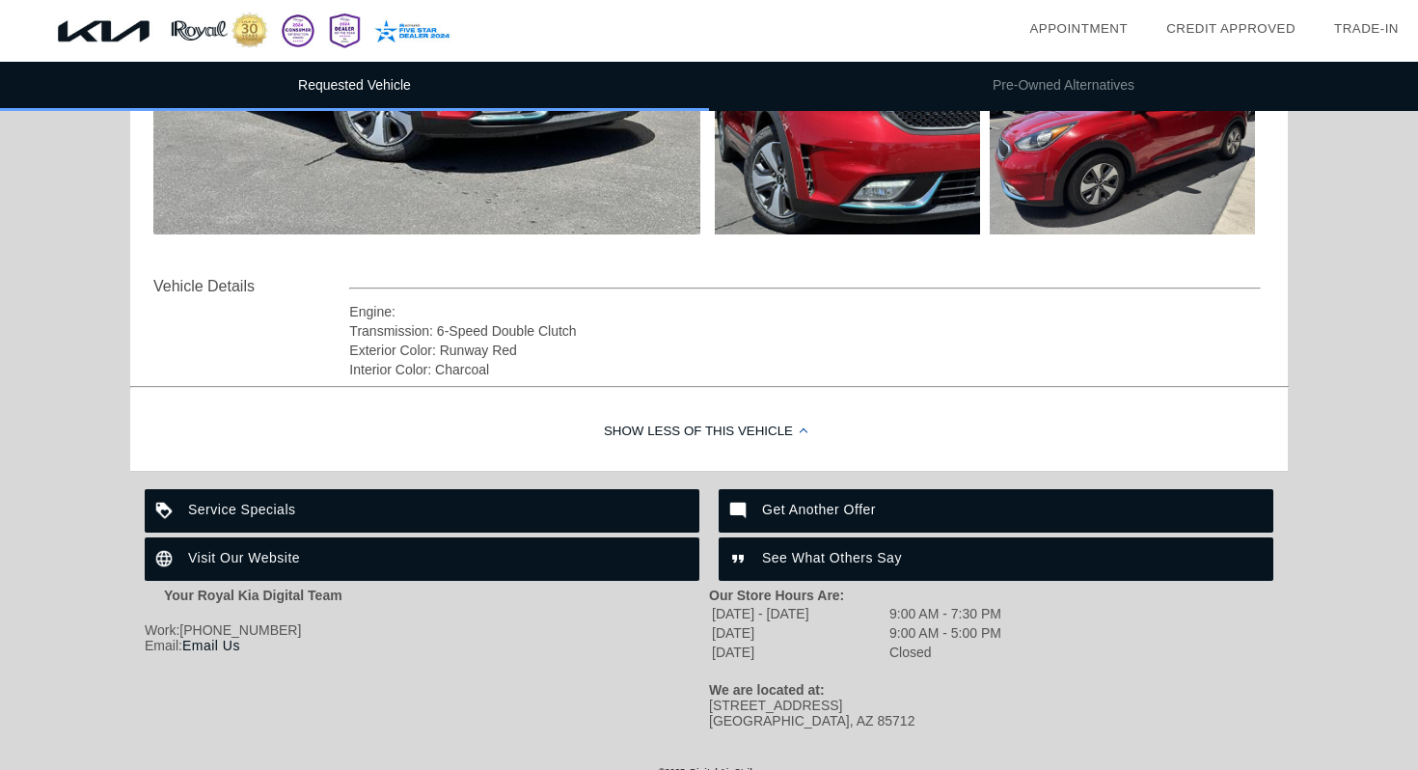
click at [706, 431] on div "Show Less of this Vehicle" at bounding box center [708, 431] width 1157 height 77
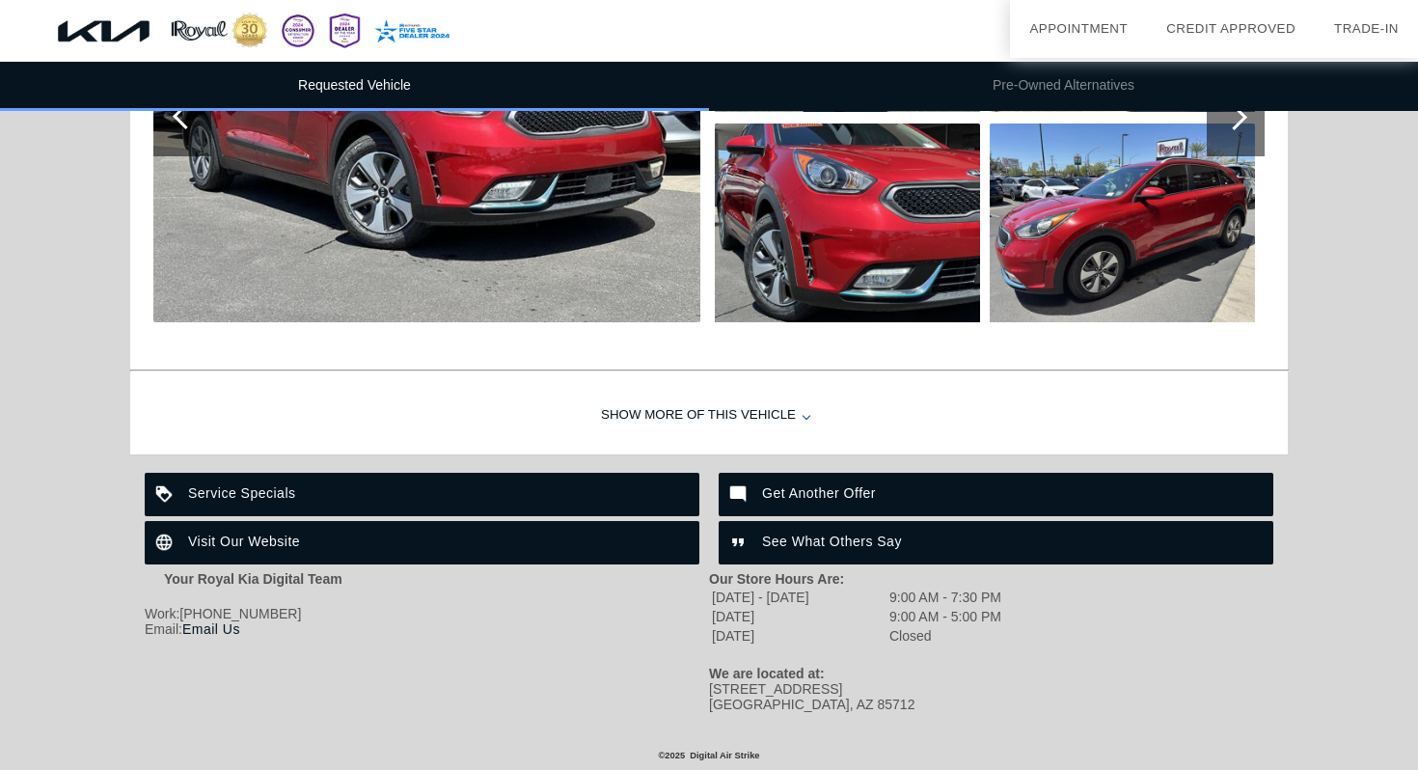
scroll to position [444, 0]
click at [713, 419] on div "Show More of this Vehicle" at bounding box center [708, 415] width 1157 height 77
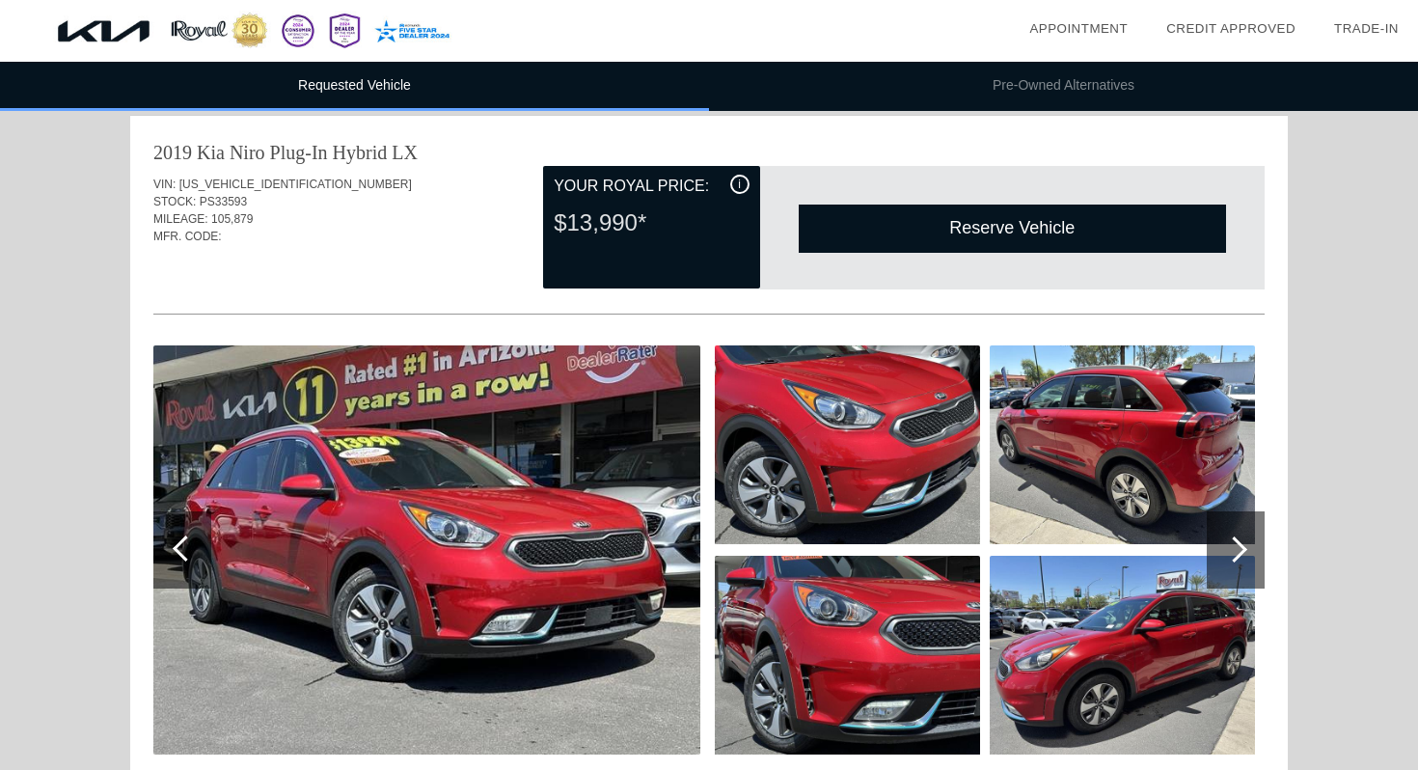
scroll to position [0, 0]
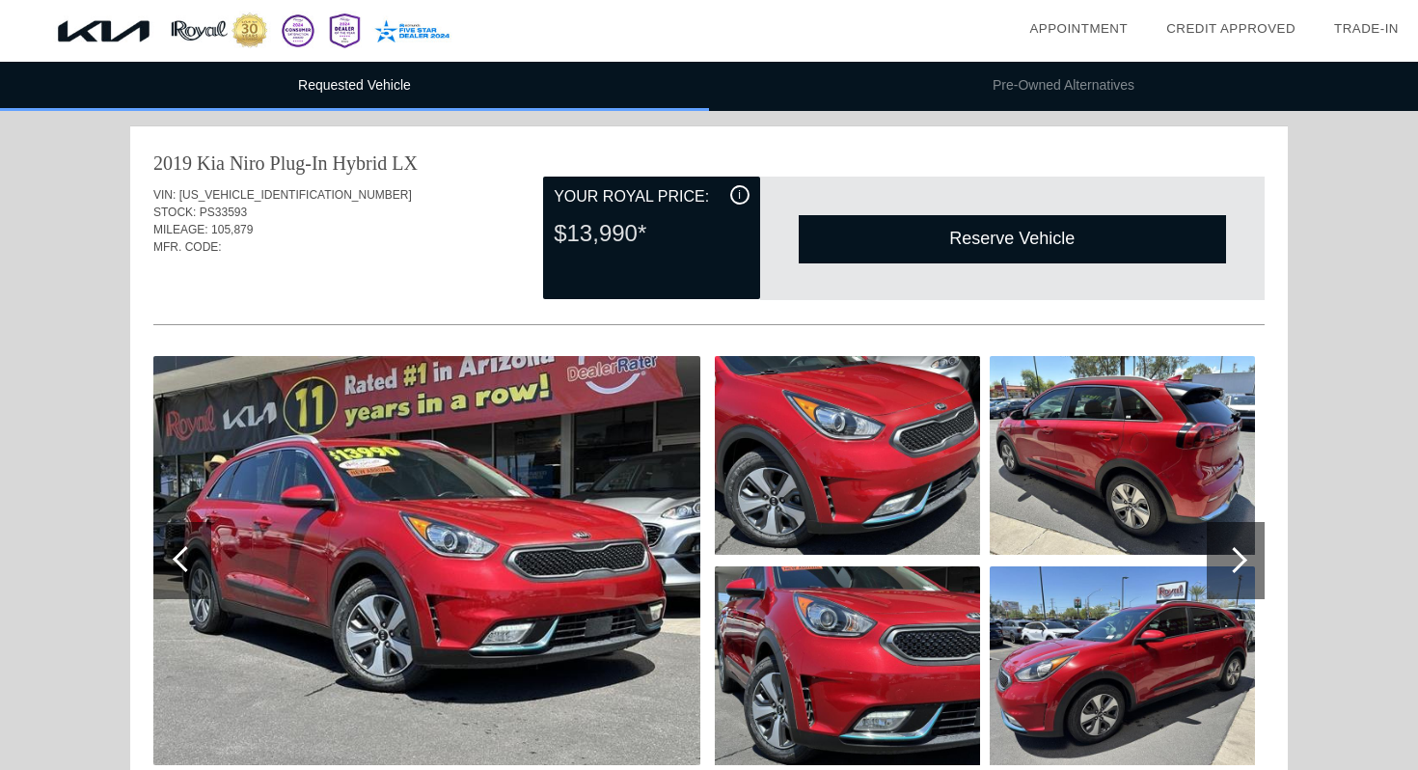
click at [1032, 94] on li "Pre-Owned Alternatives" at bounding box center [1063, 86] width 709 height 49
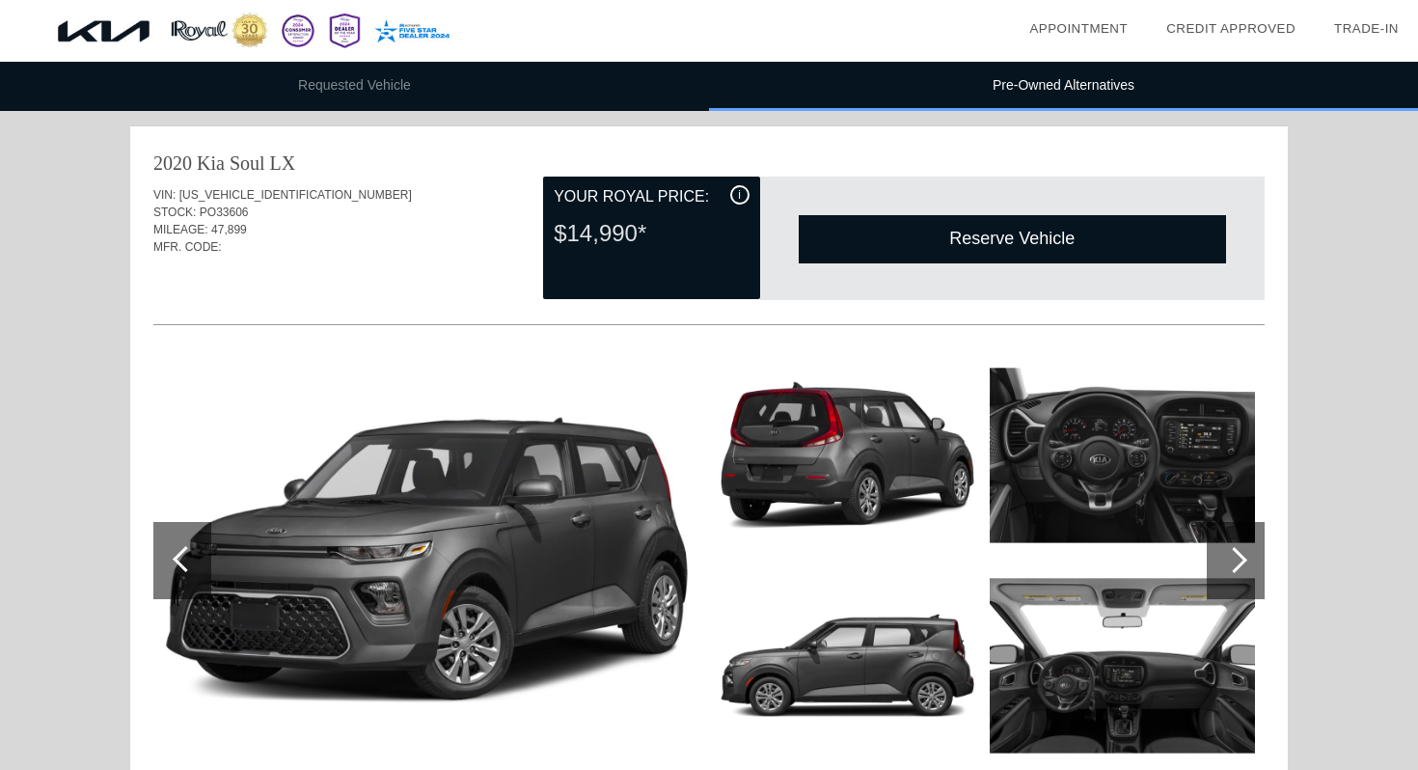
click at [397, 85] on li "Requested Vehicle" at bounding box center [354, 86] width 709 height 49
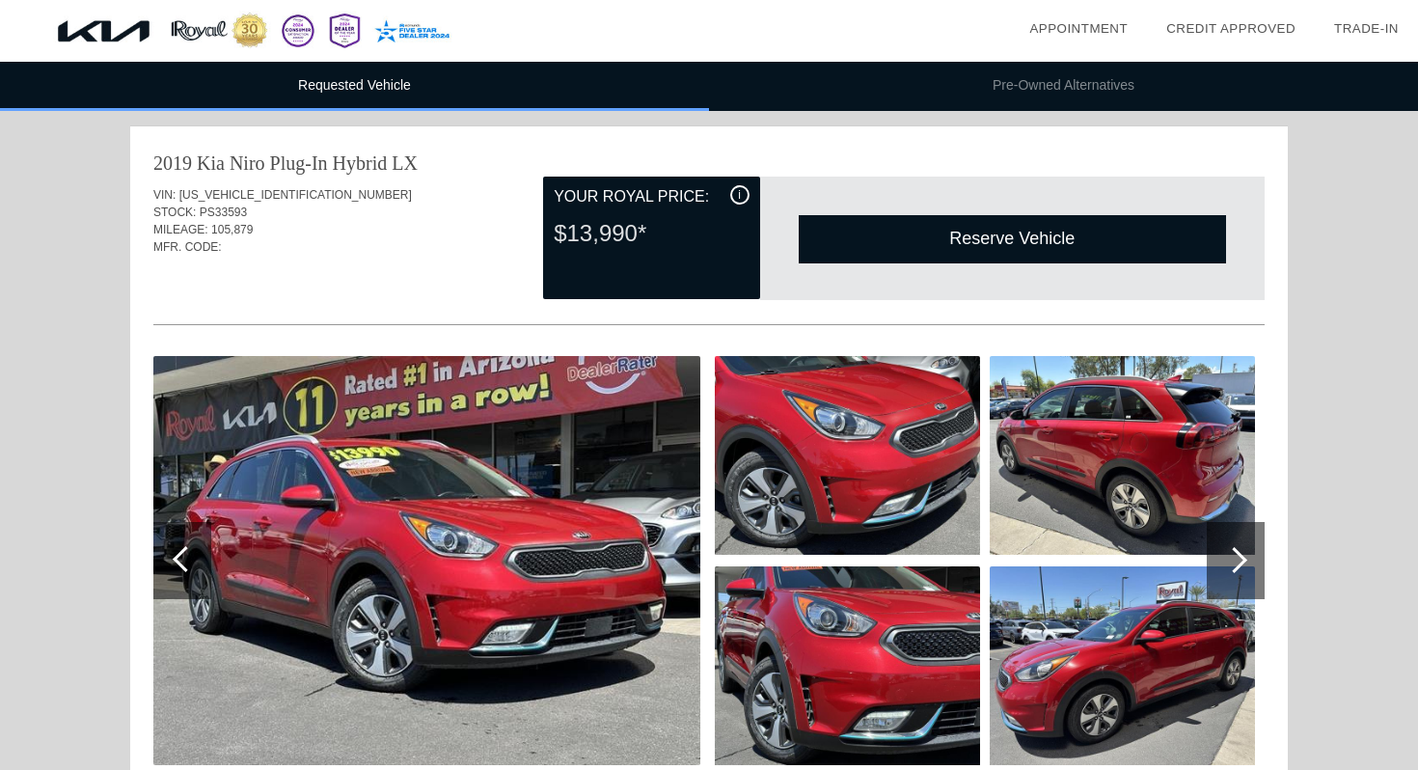
click at [203, 28] on img at bounding box center [265, 31] width 531 height 62
